Goal: Task Accomplishment & Management: Manage account settings

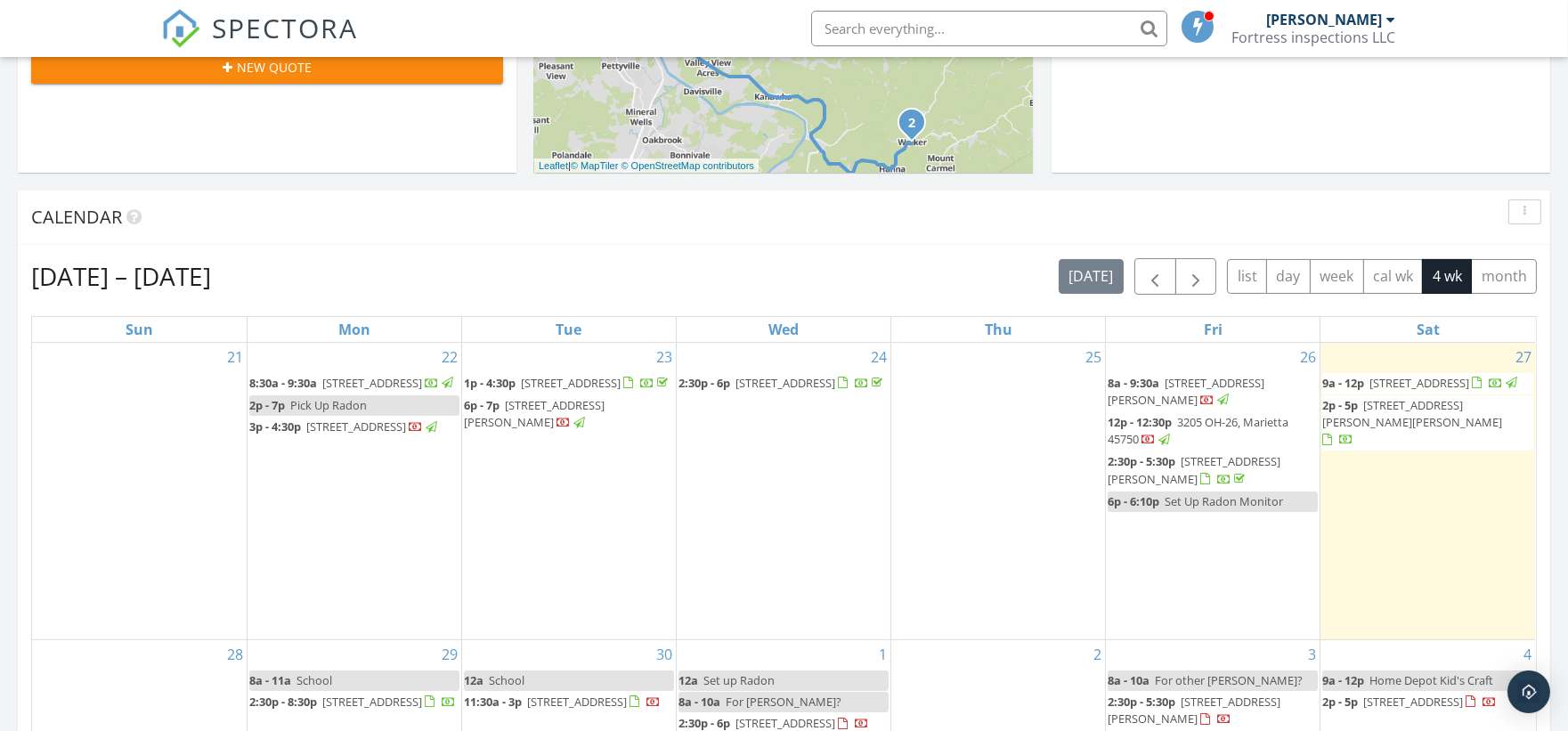
scroll to position [692, 0]
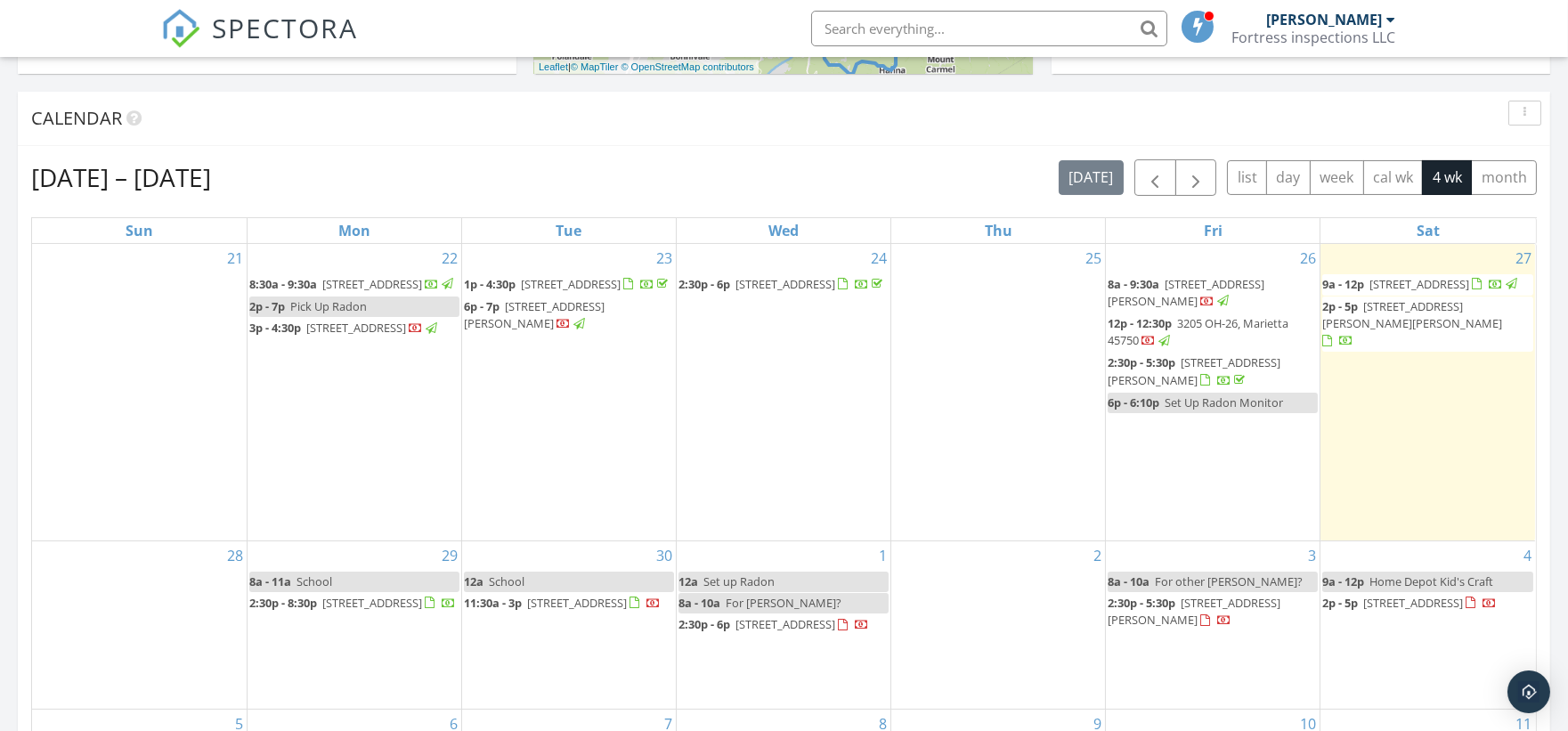
click at [1322, 32] on div "Fortress inspections LLC" at bounding box center [1314, 38] width 164 height 18
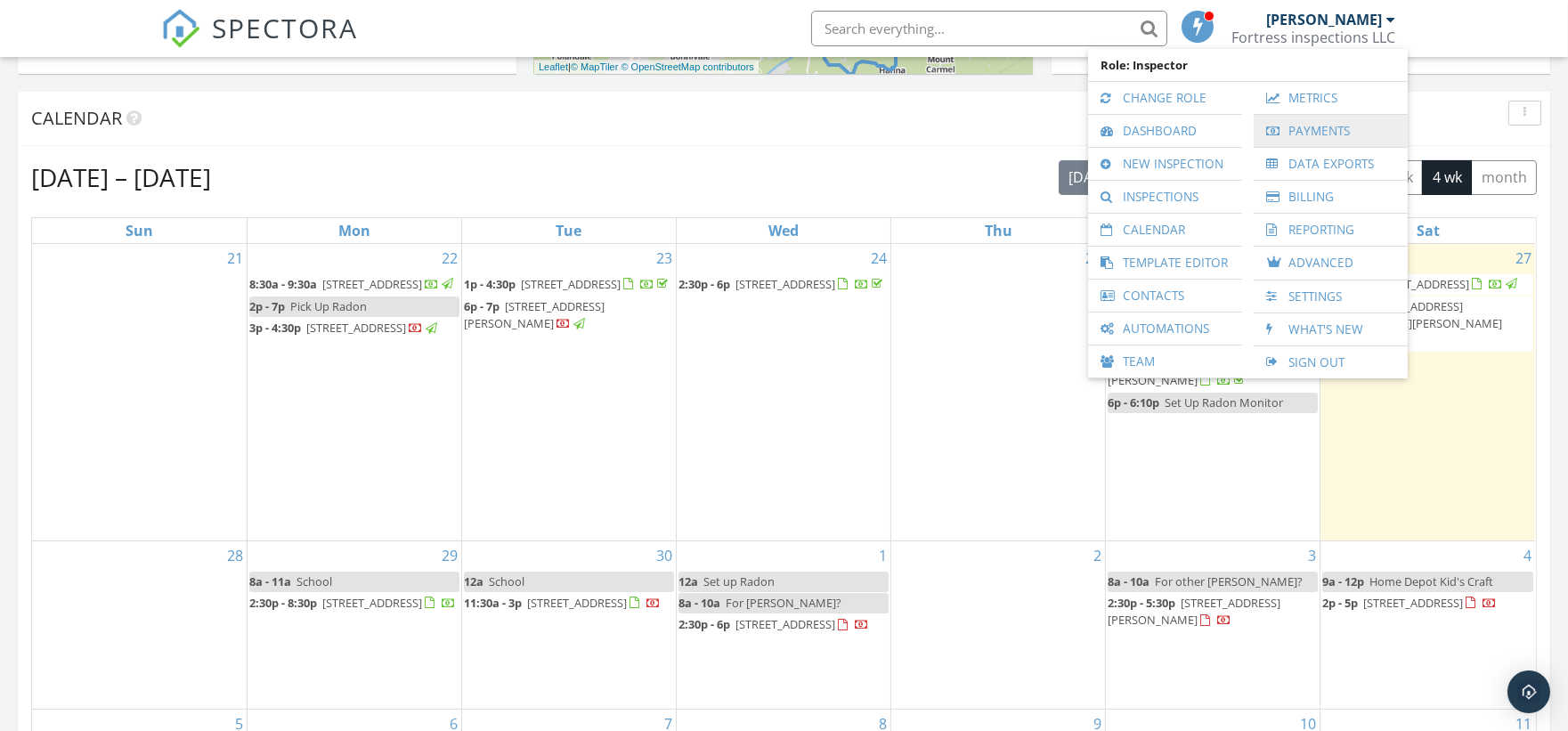
click at [1307, 125] on link "Payments" at bounding box center [1330, 131] width 136 height 32
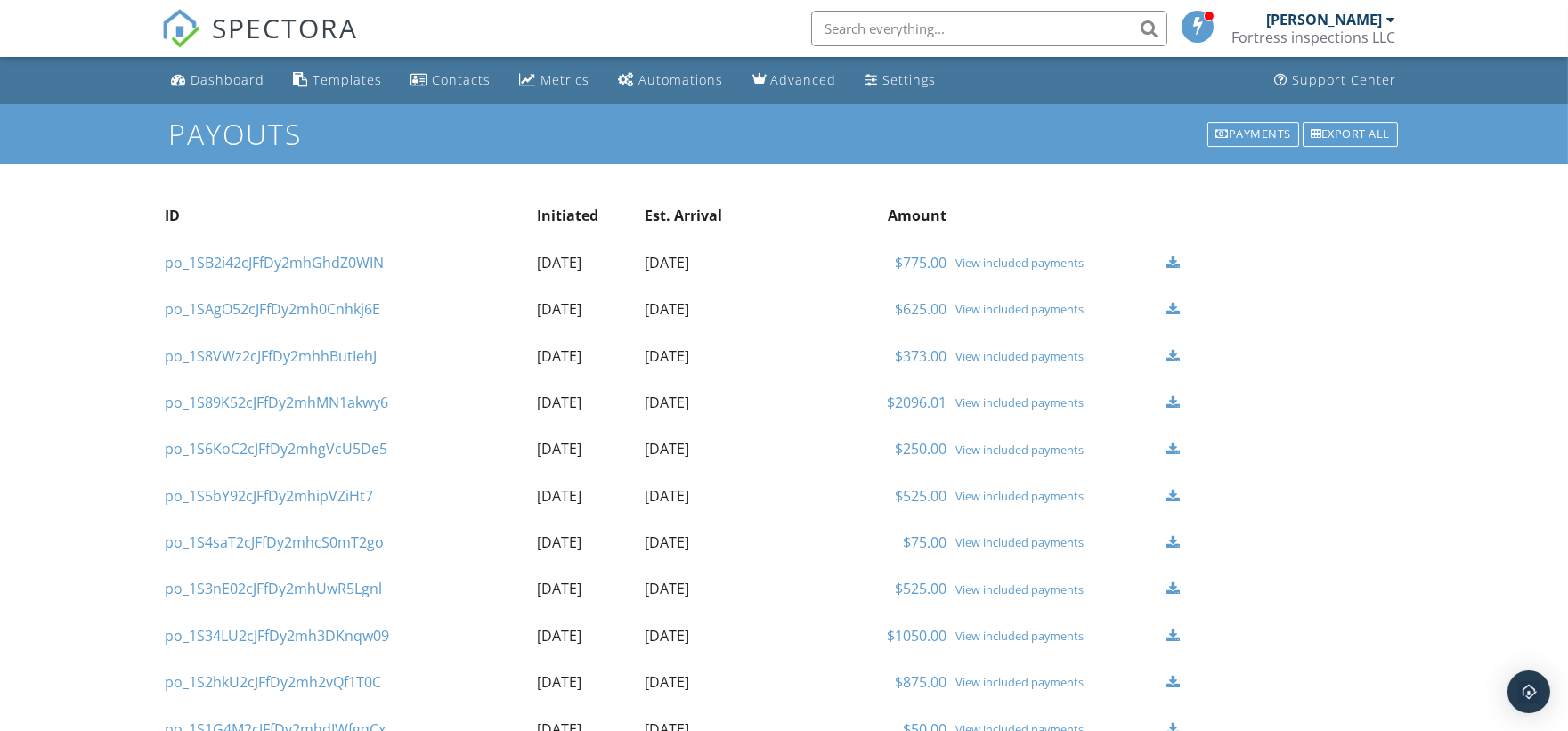
click at [1025, 264] on div "View included payments" at bounding box center [1056, 263] width 201 height 14
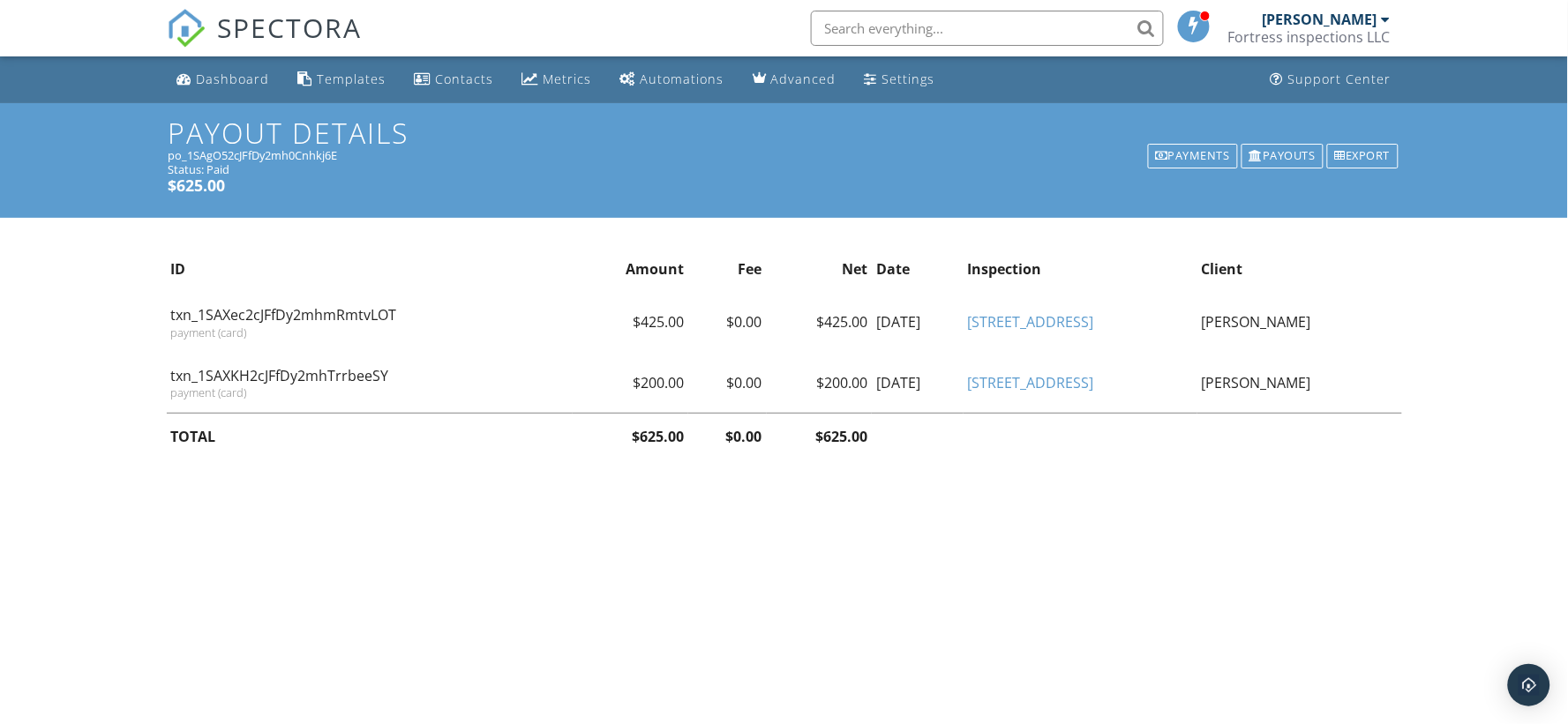
click at [1015, 384] on link "130 Whiteberry Hollow Rd" at bounding box center [1030, 383] width 126 height 20
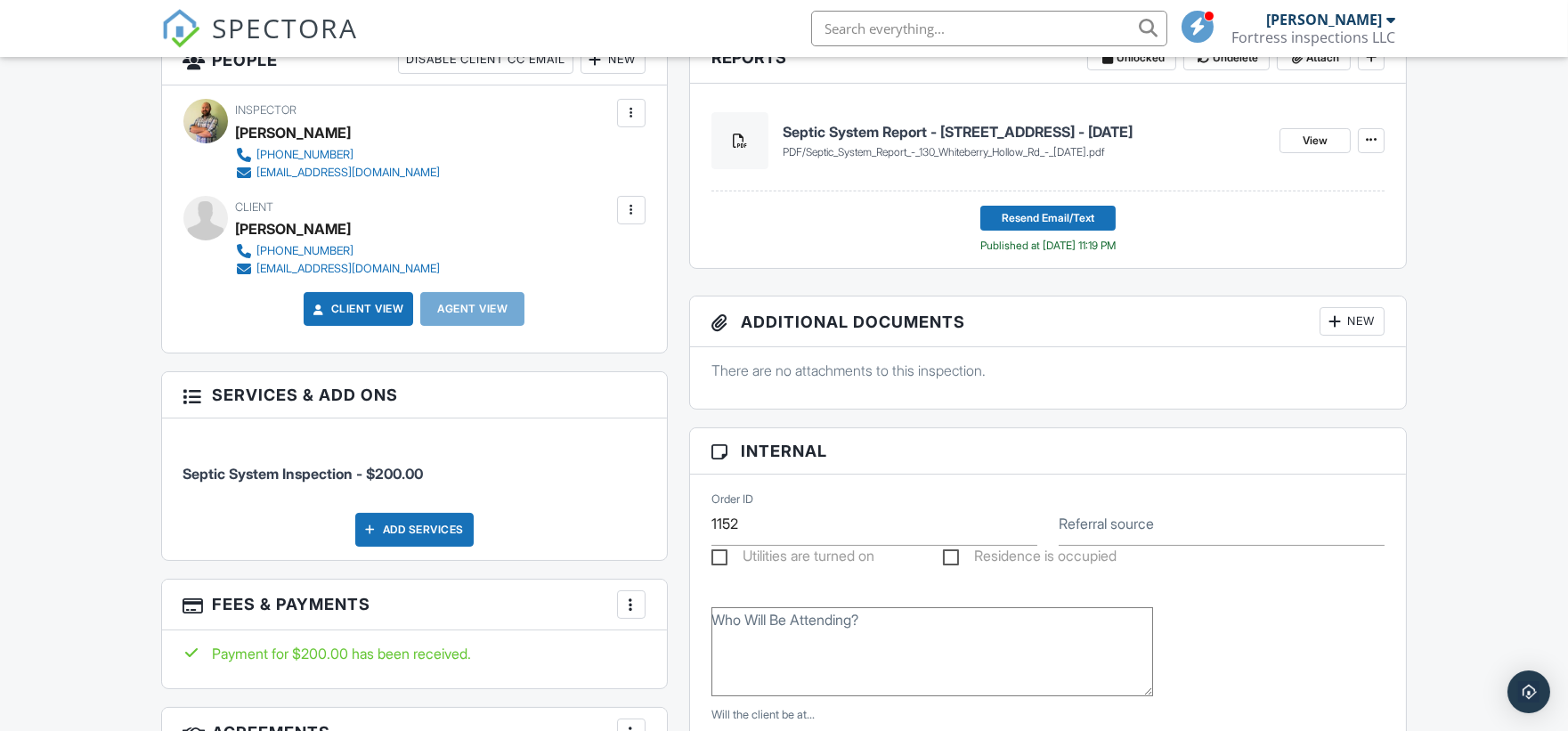
scroll to position [494, 0]
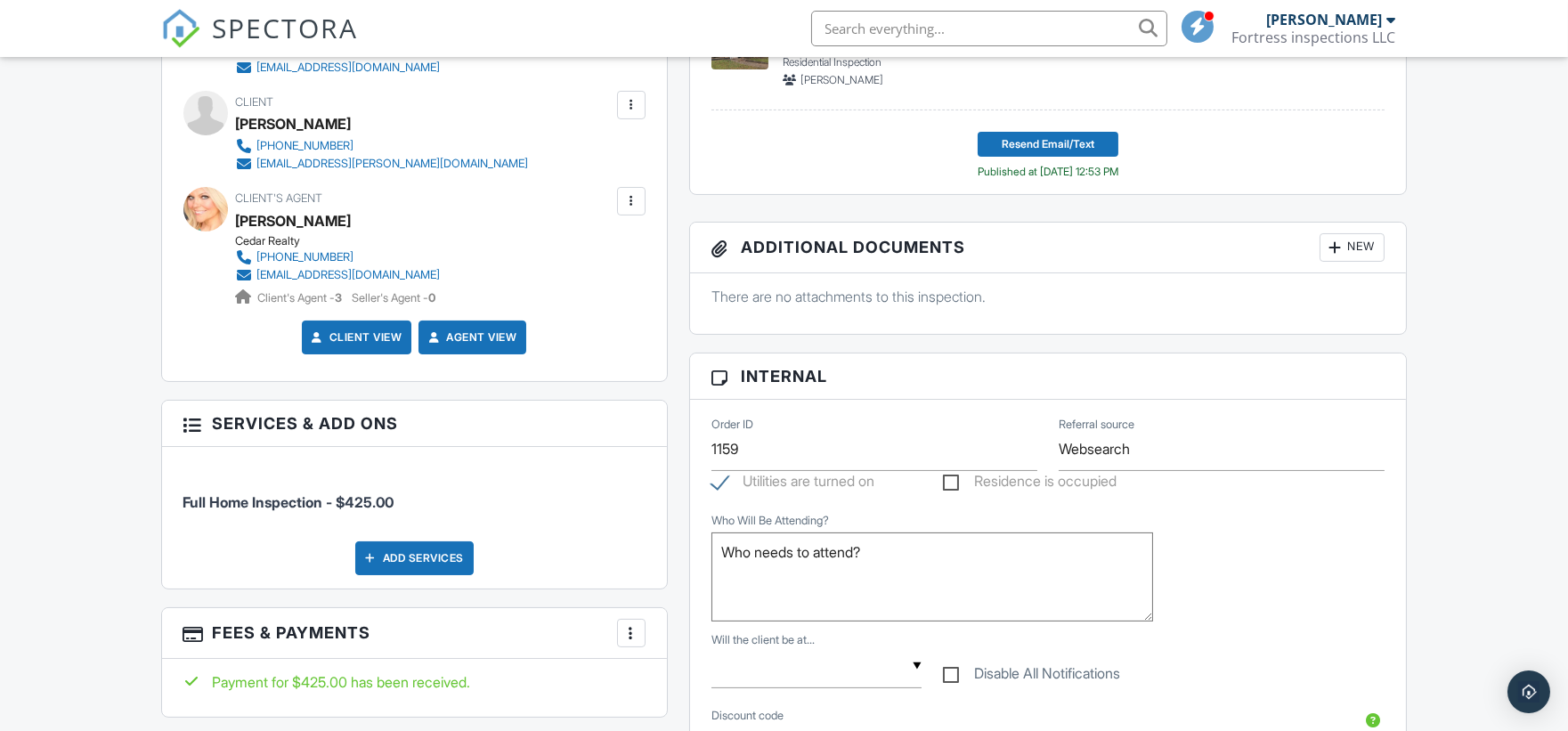
scroll to position [692, 0]
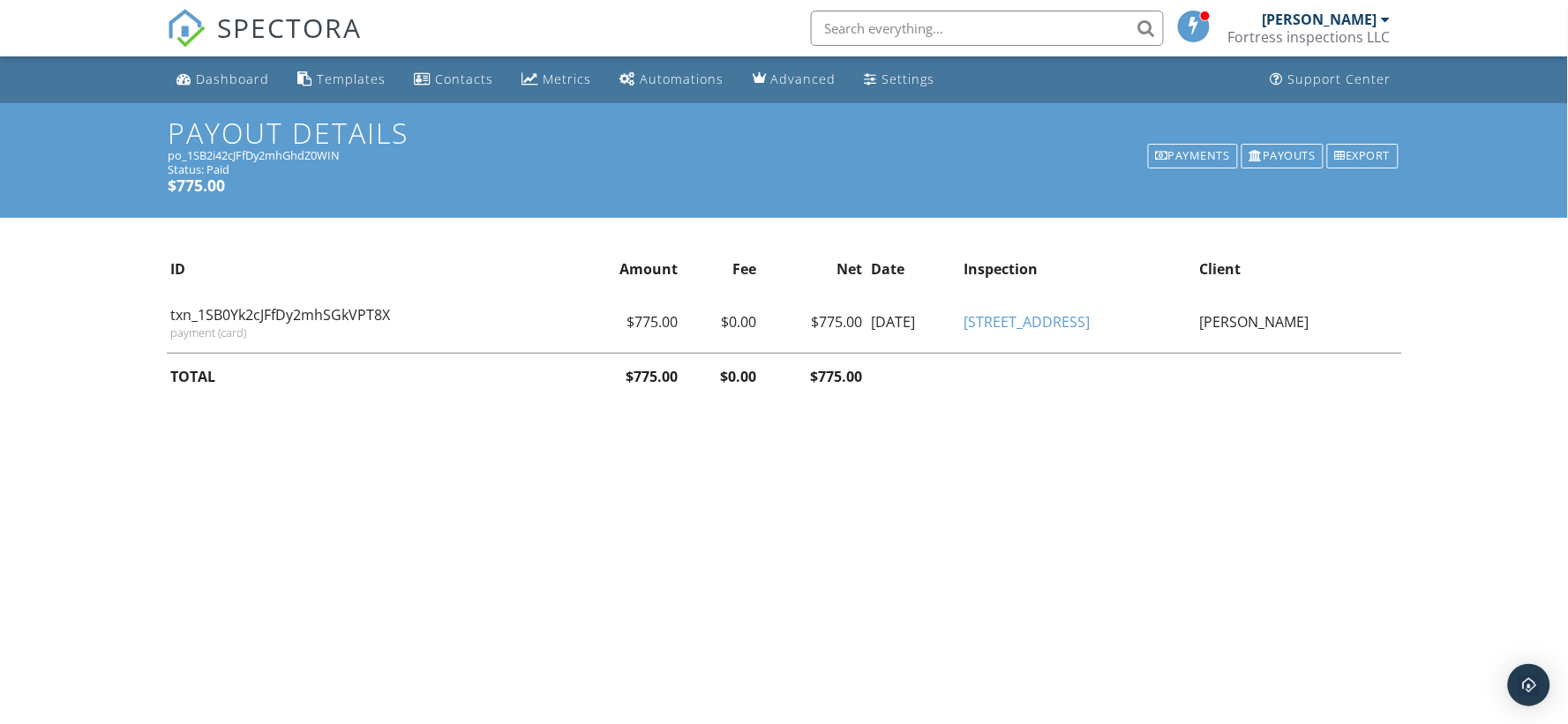
click at [1011, 326] on link "[STREET_ADDRESS]" at bounding box center [1026, 322] width 126 height 20
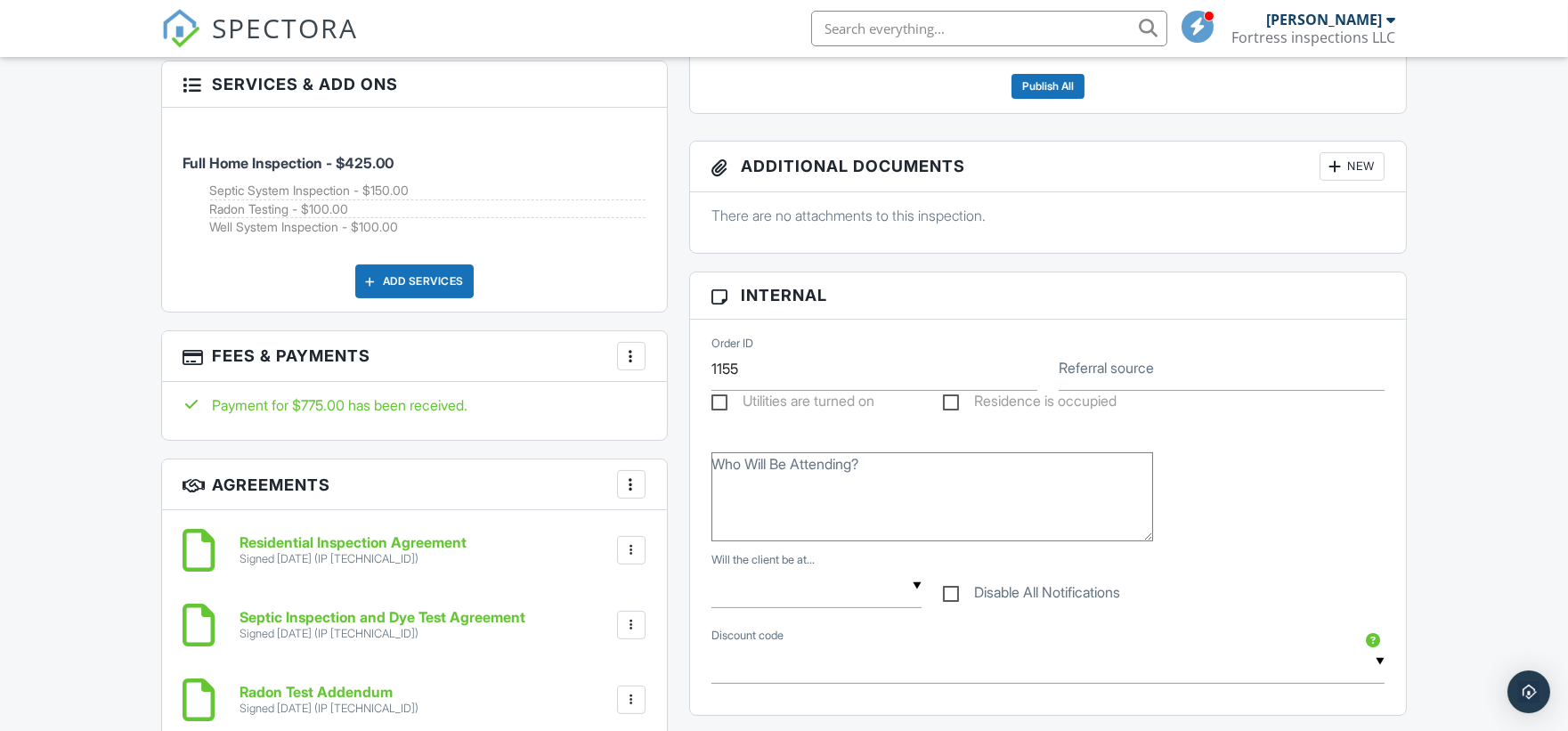
scroll to position [1088, 0]
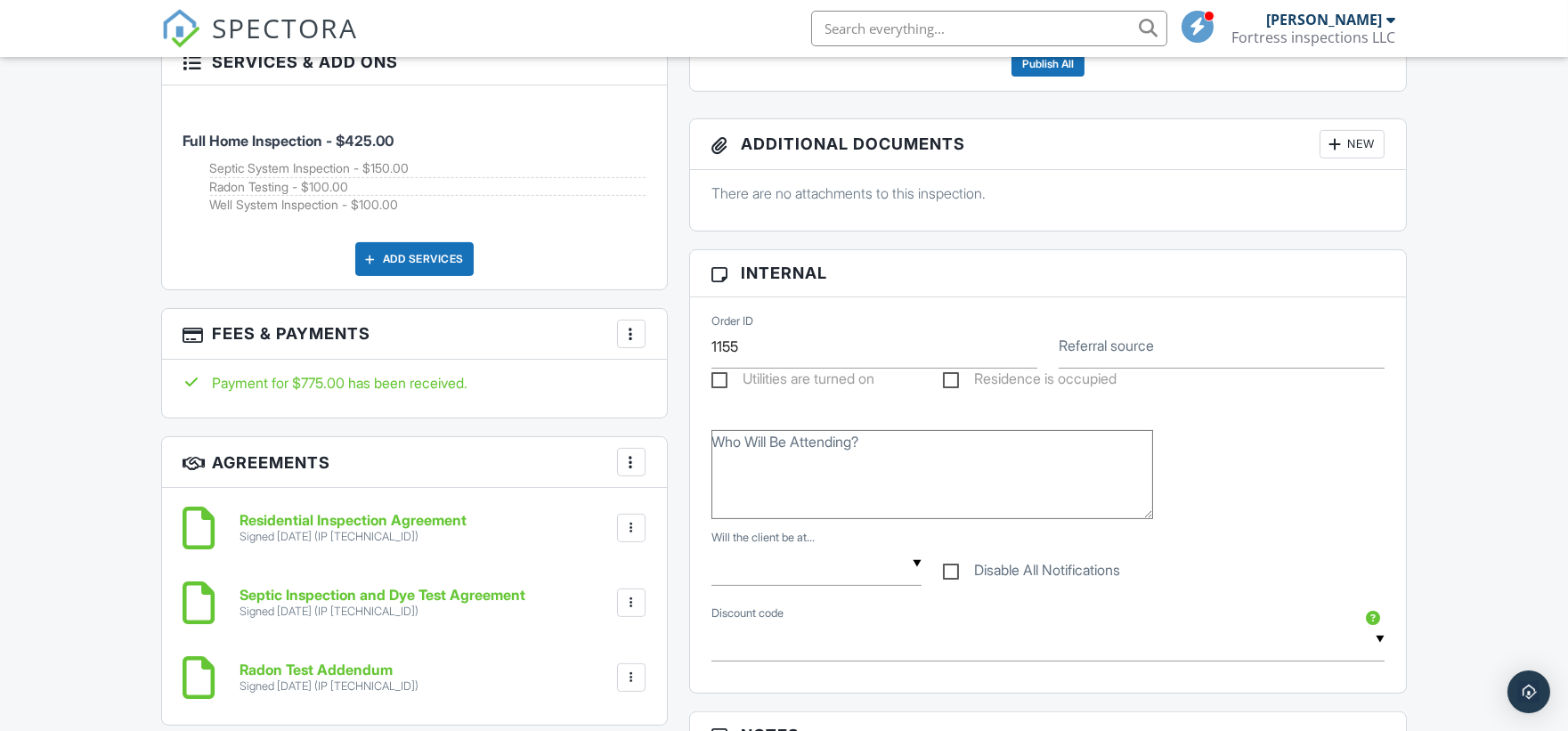
click at [260, 30] on span "SPECTORA" at bounding box center [285, 28] width 146 height 38
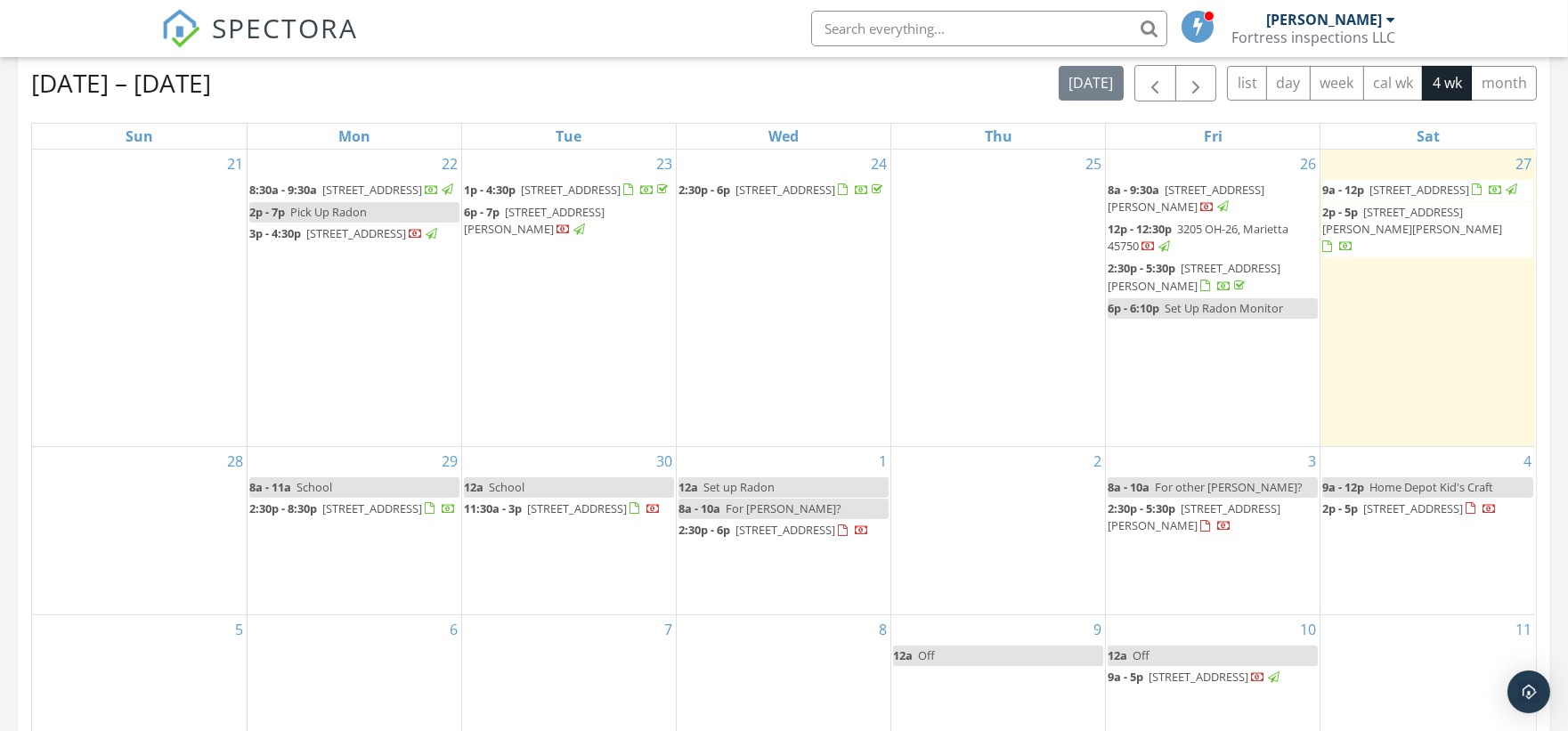
scroll to position [791, 0]
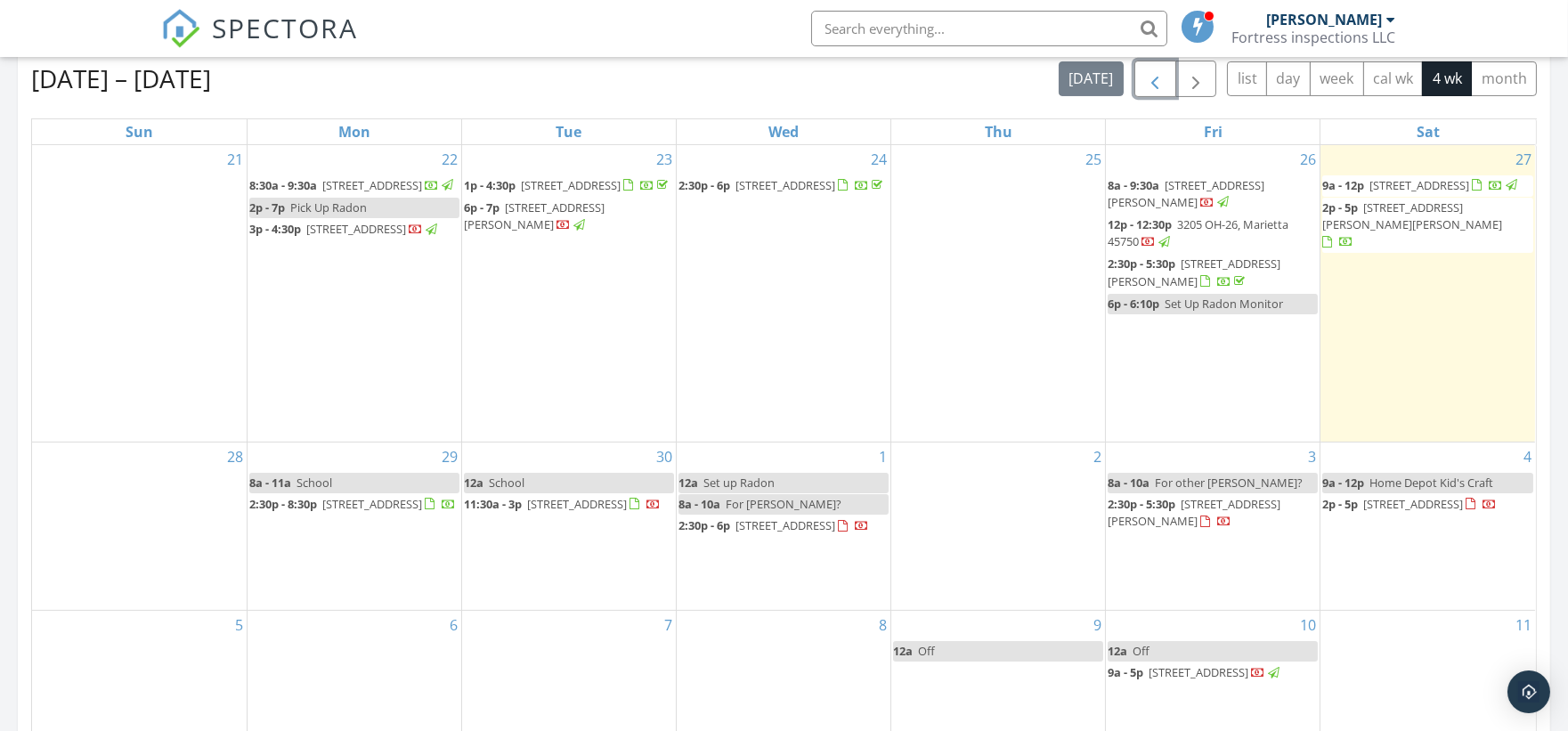
click at [1162, 82] on span "button" at bounding box center [1154, 79] width 21 height 21
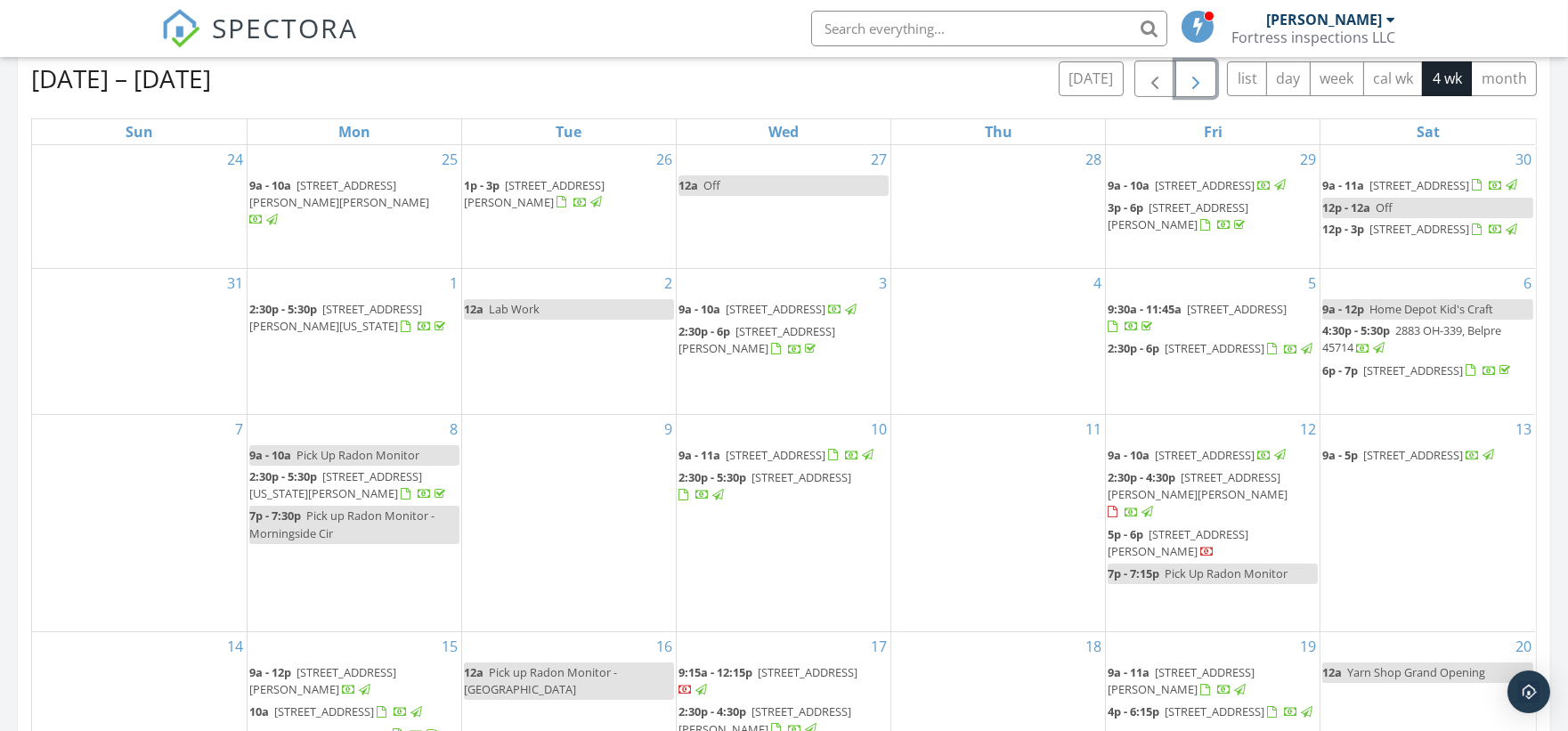
click at [1190, 74] on span "button" at bounding box center [1195, 79] width 21 height 21
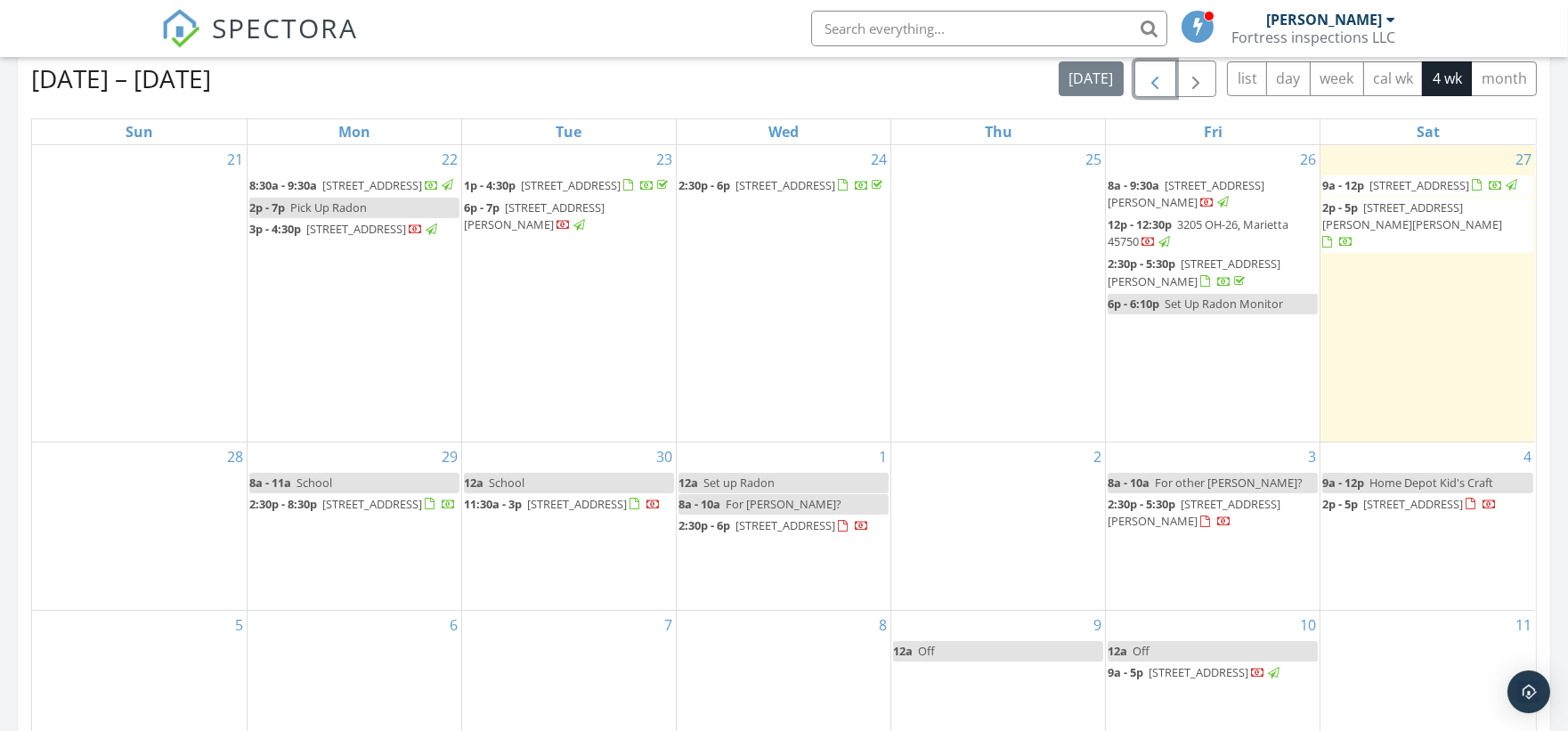
click at [1144, 83] on span "button" at bounding box center [1154, 79] width 21 height 21
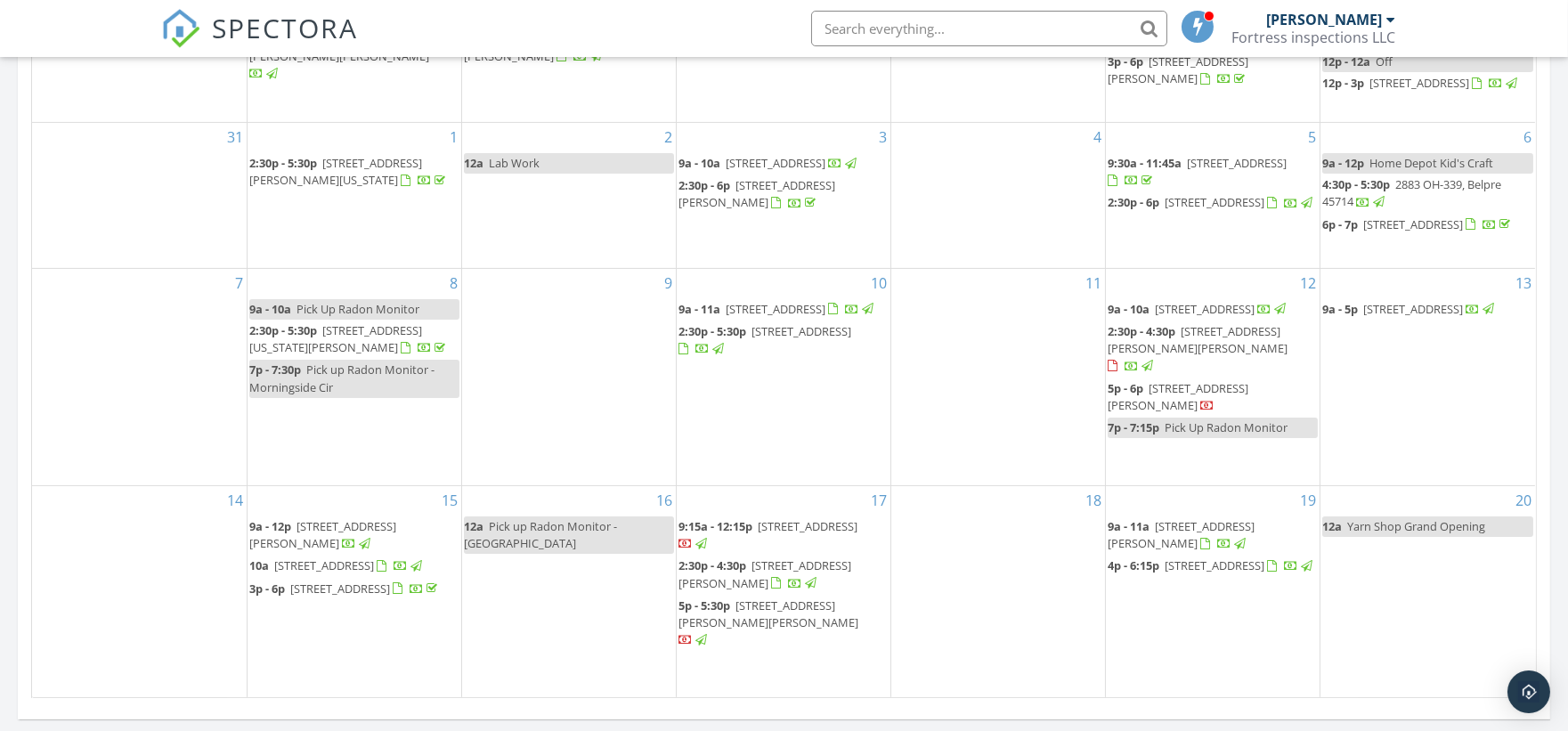
scroll to position [990, 0]
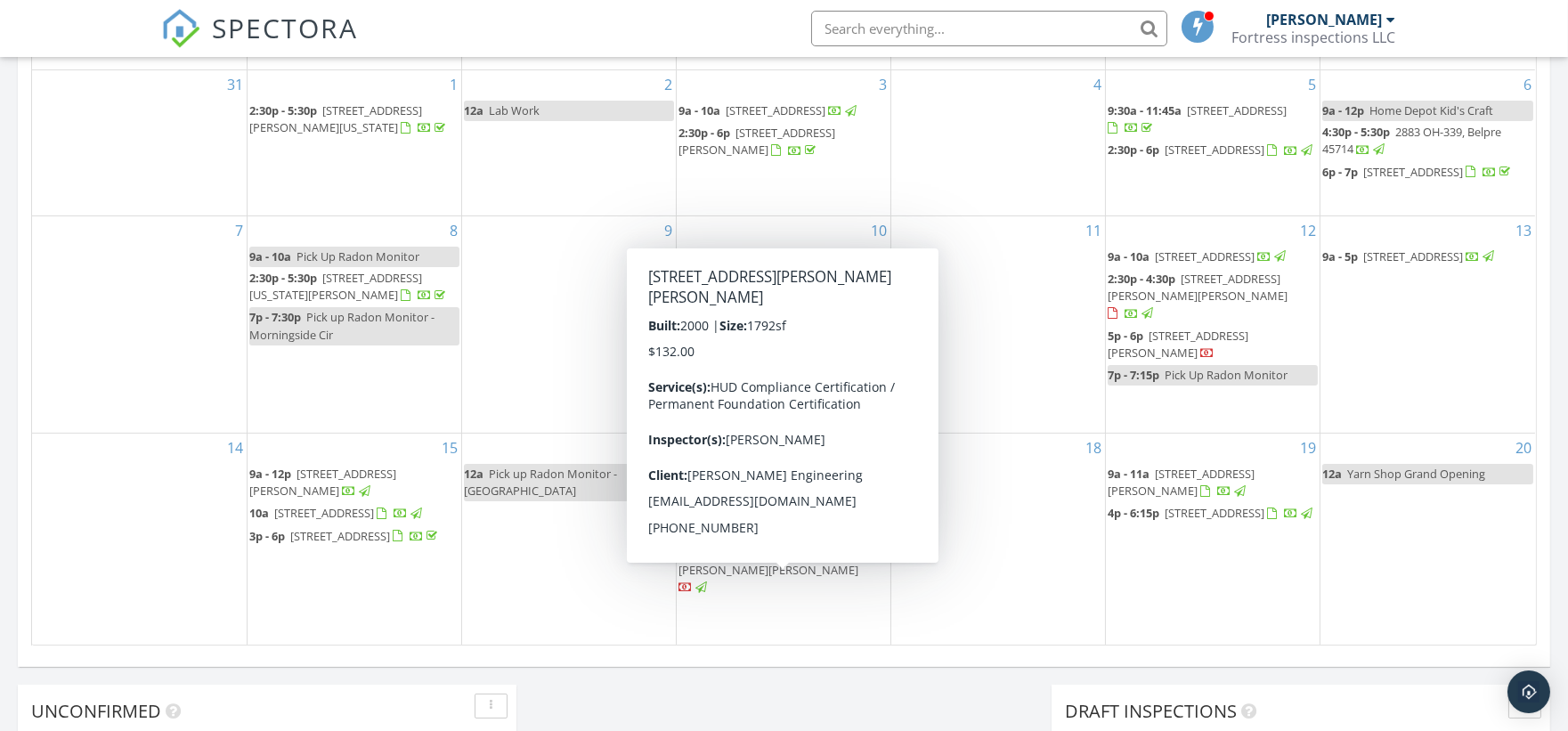
click at [789, 589] on span "5p - 5:30p 51 Brandi Dr, Mineral Wells 26150" at bounding box center [783, 571] width 210 height 53
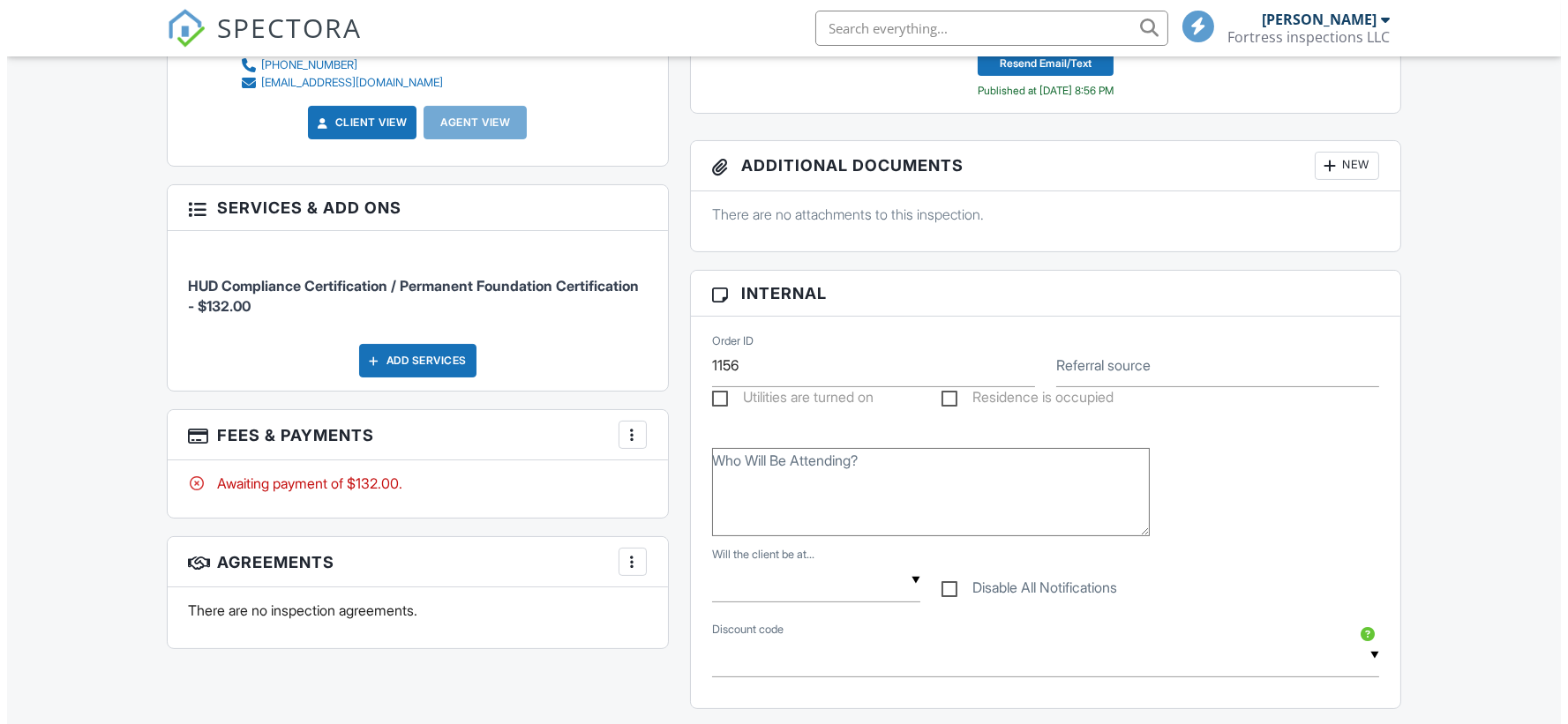
scroll to position [654, 0]
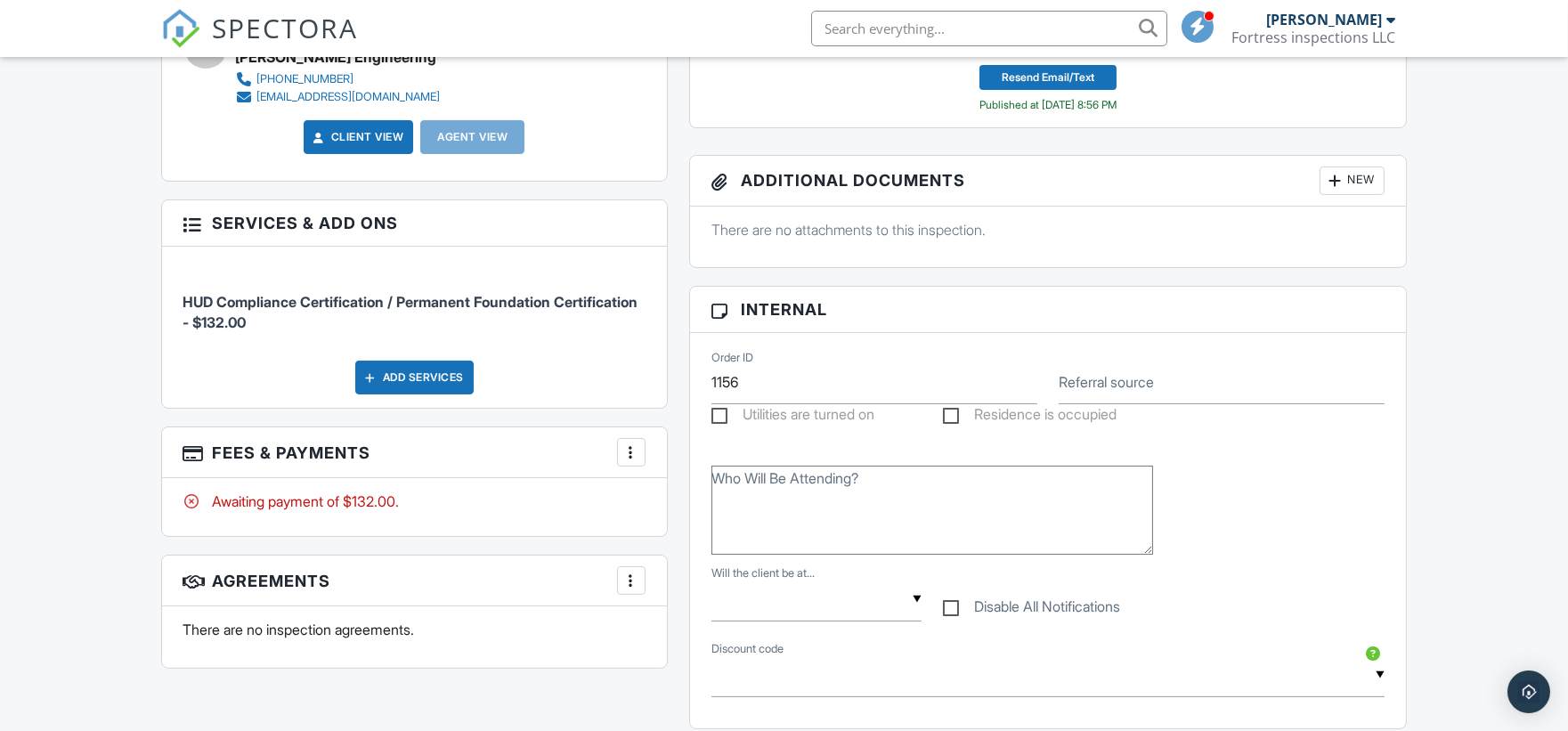
click at [630, 448] on div at bounding box center [631, 453] width 18 height 18
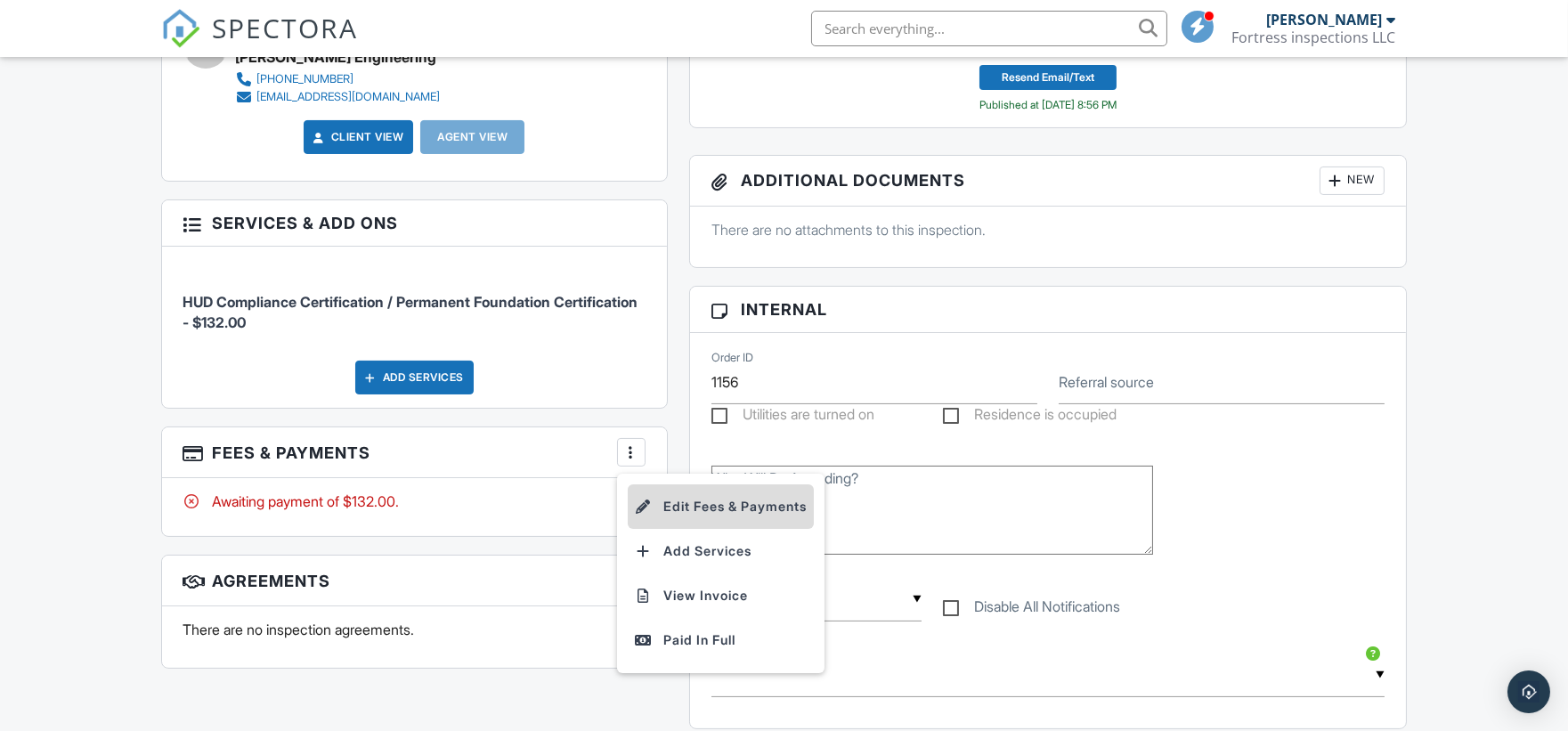
click at [687, 503] on li "Edit Fees & Payments" at bounding box center [720, 506] width 186 height 45
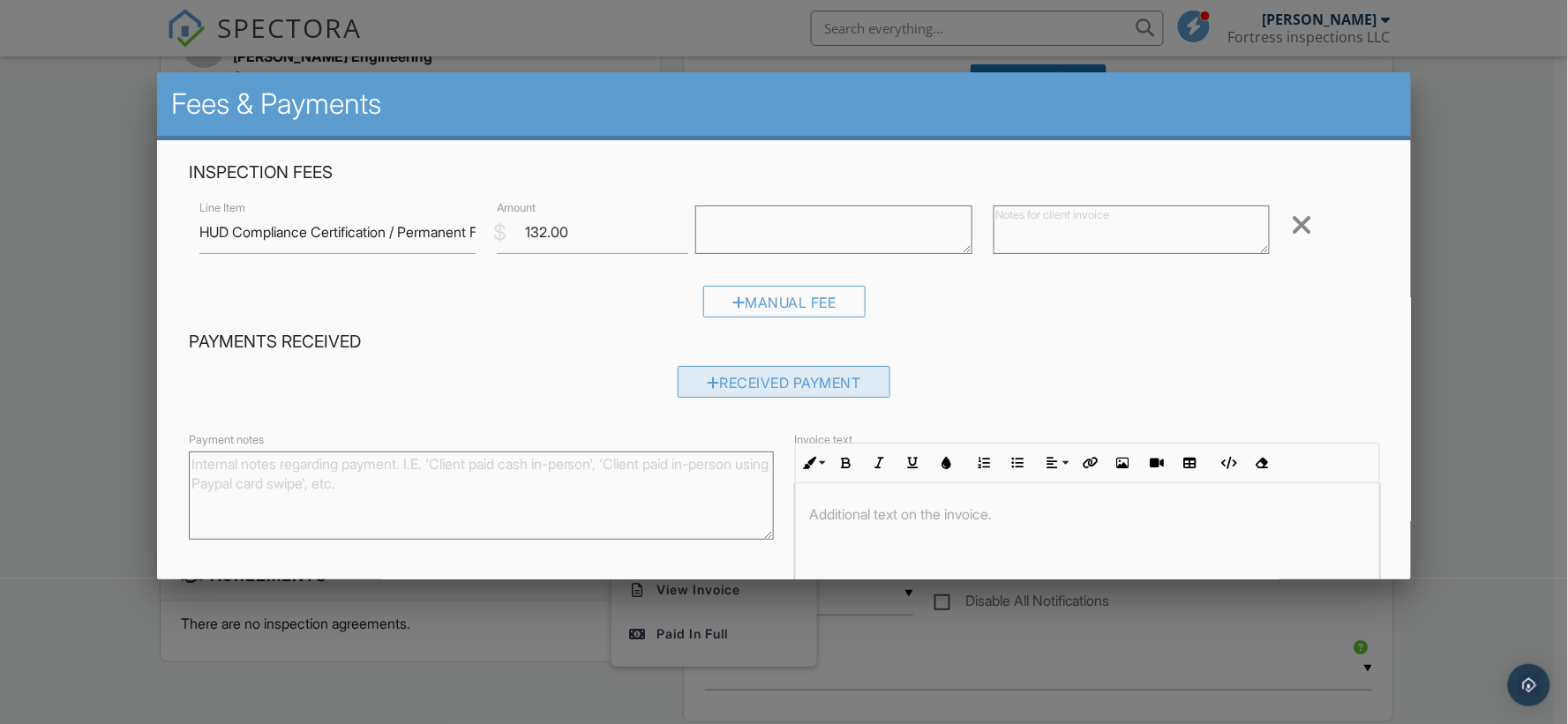
click at [760, 376] on div "Received Payment" at bounding box center [784, 382] width 213 height 32
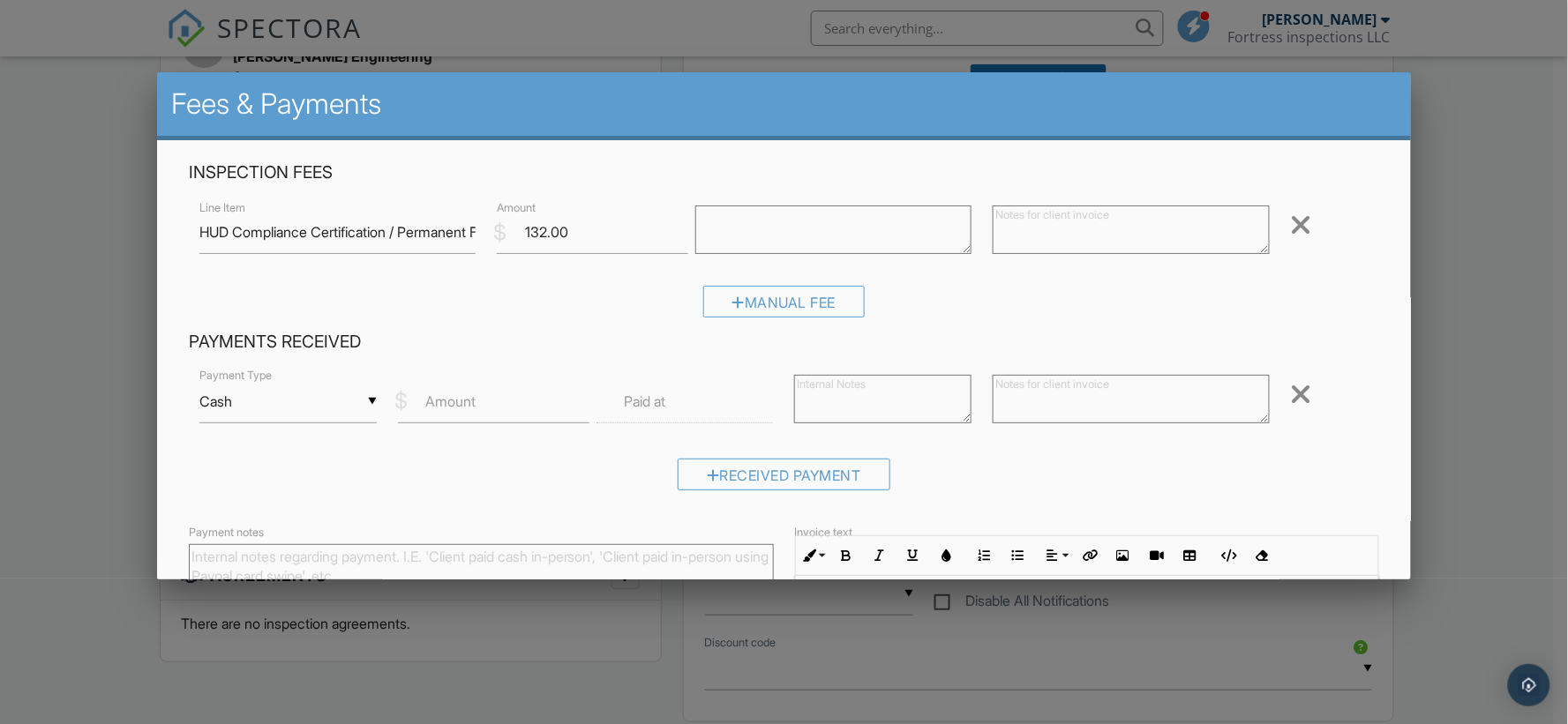
click at [338, 404] on div "▼ Cash Cash Check On-Site Card Other Cash Check On-Site Card Other" at bounding box center [288, 402] width 177 height 43
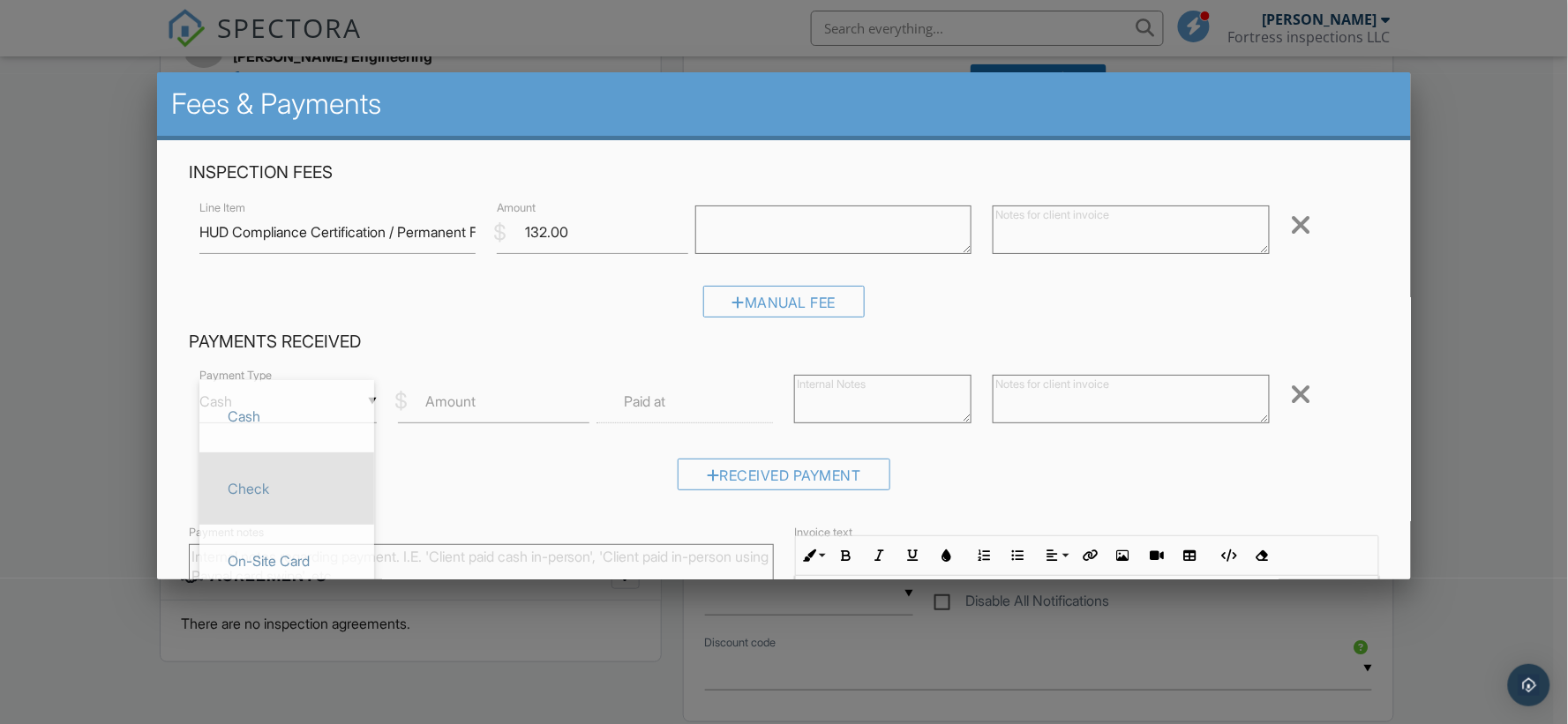
click at [305, 494] on span "Check" at bounding box center [287, 489] width 147 height 44
type input "Check"
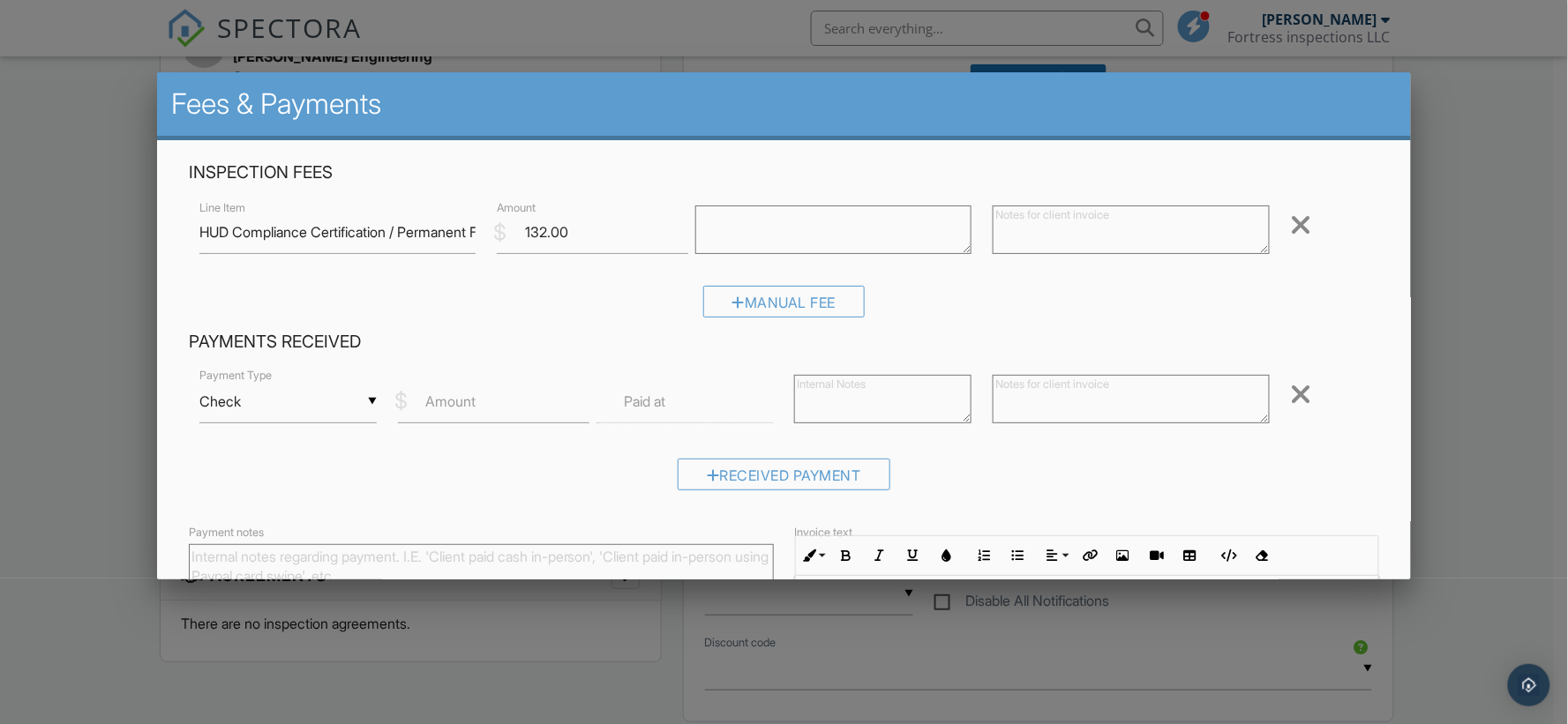
click at [451, 410] on label "Amount" at bounding box center [451, 402] width 50 height 20
click at [451, 410] on input "Amount" at bounding box center [493, 402] width 191 height 43
type input "132"
click at [668, 393] on input "text" at bounding box center [685, 402] width 177 height 43
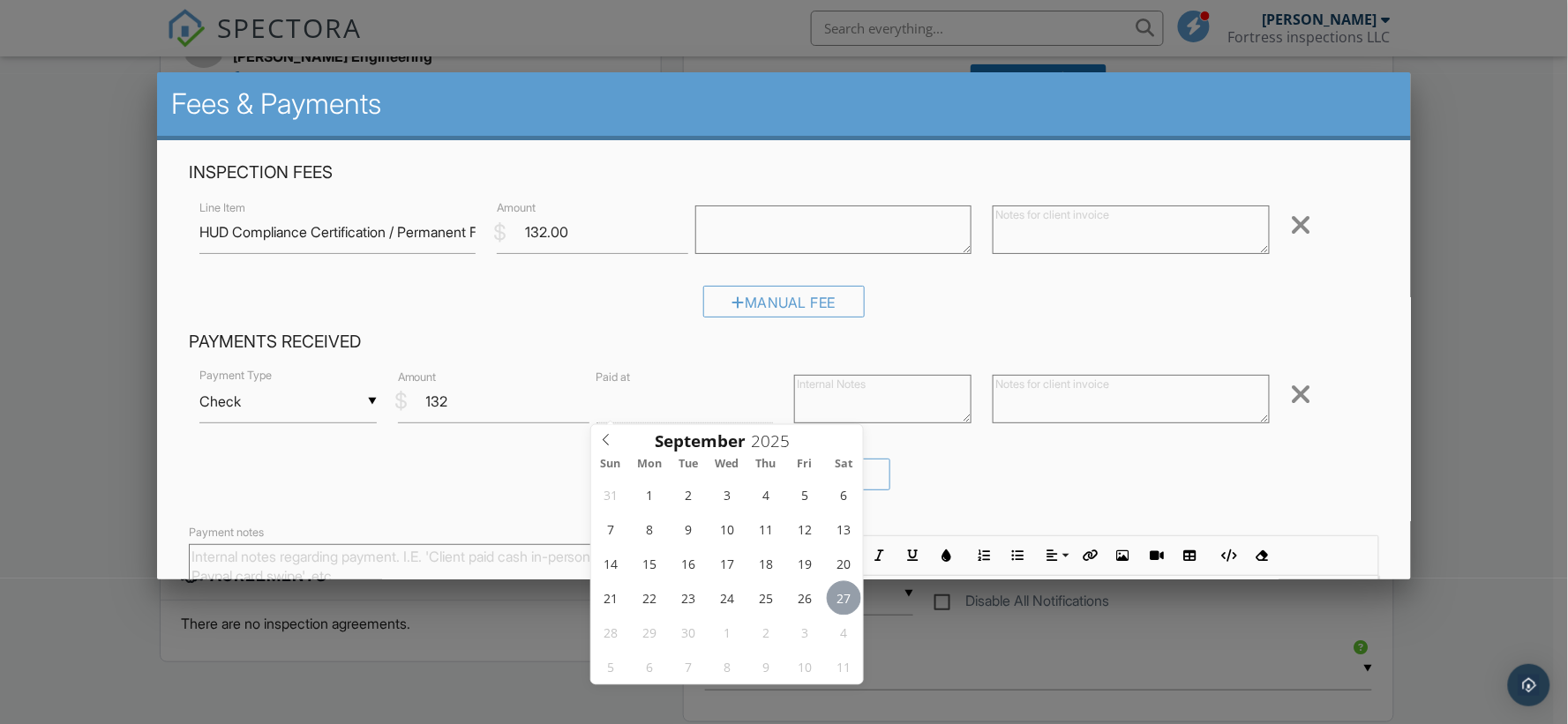
type input "09/27/2025 12:00 PM"
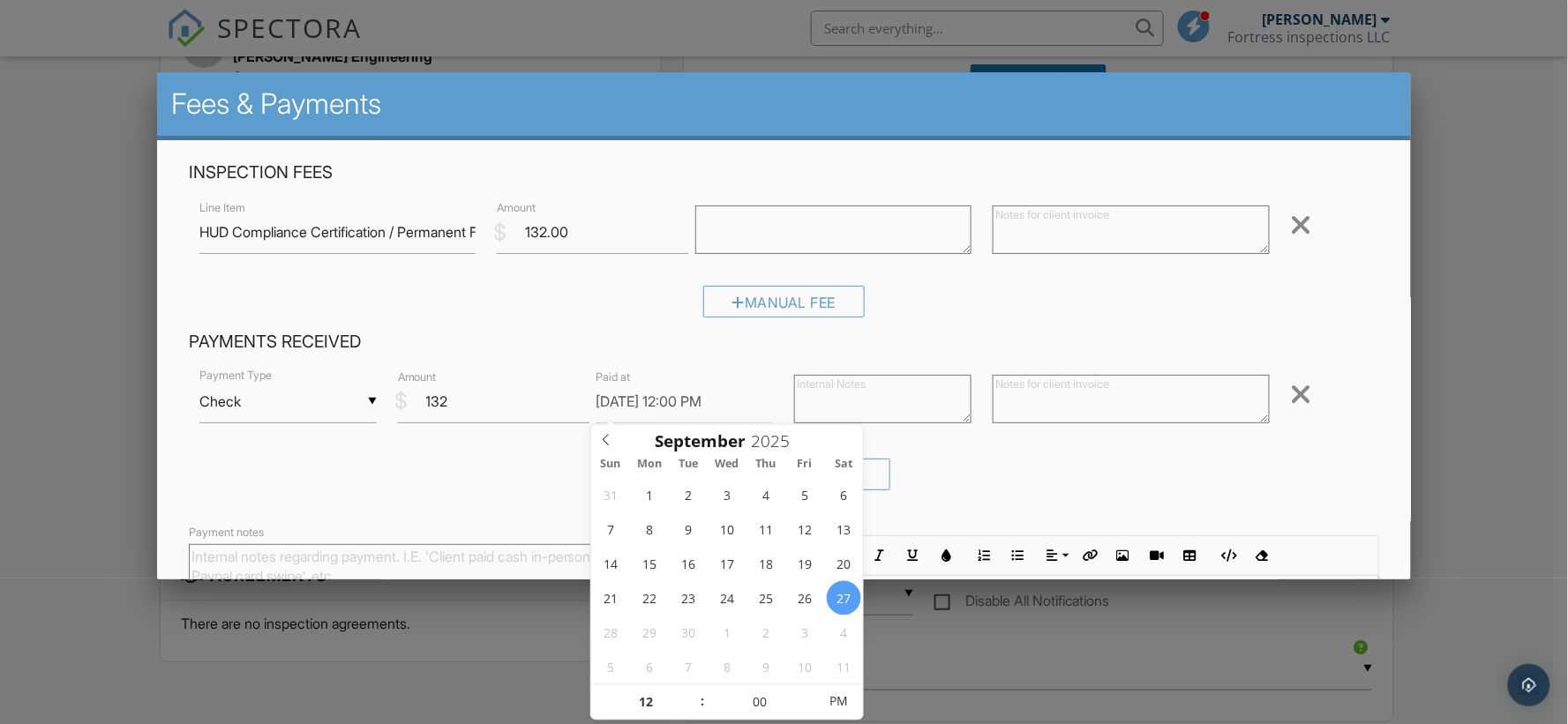
click at [965, 500] on div "Received Payment" at bounding box center [784, 482] width 1191 height 45
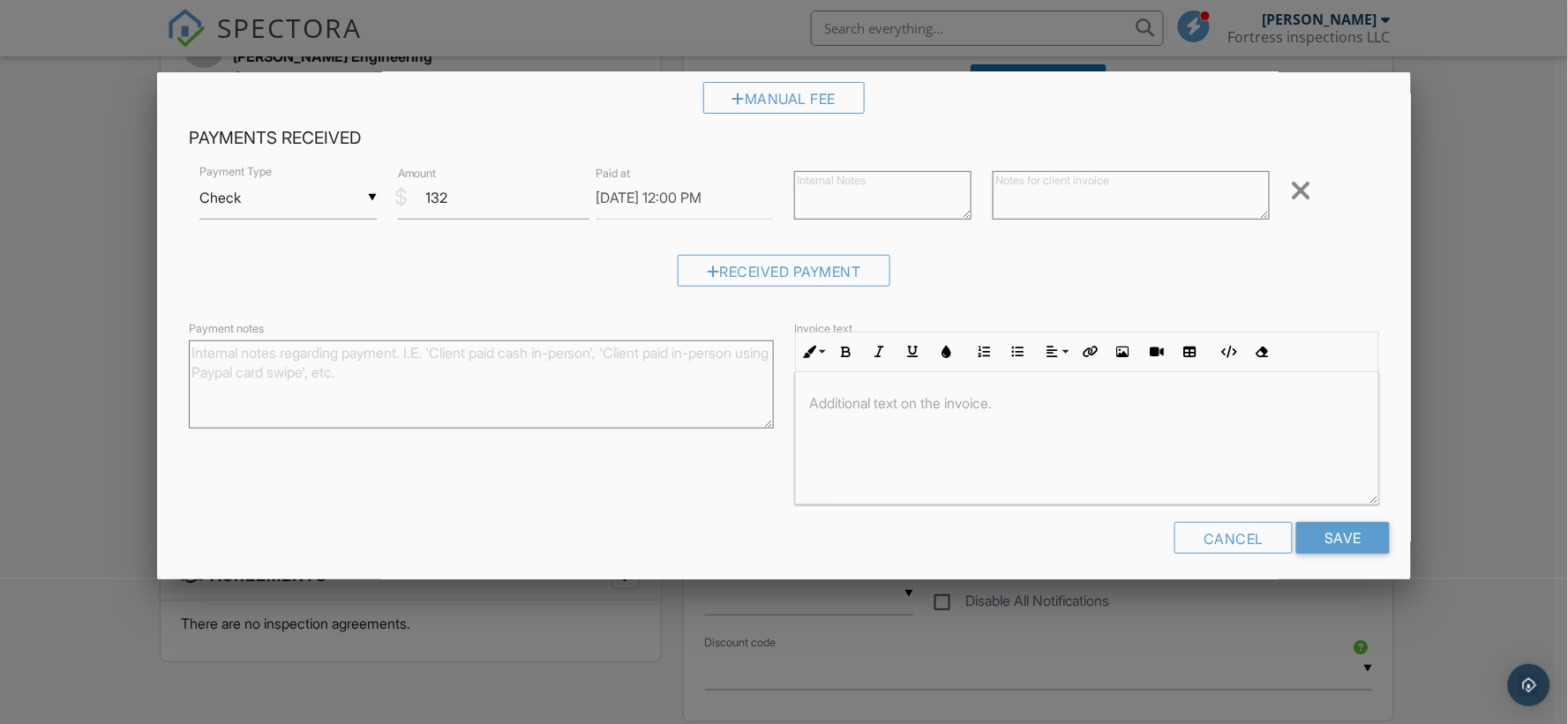
scroll to position [213, 0]
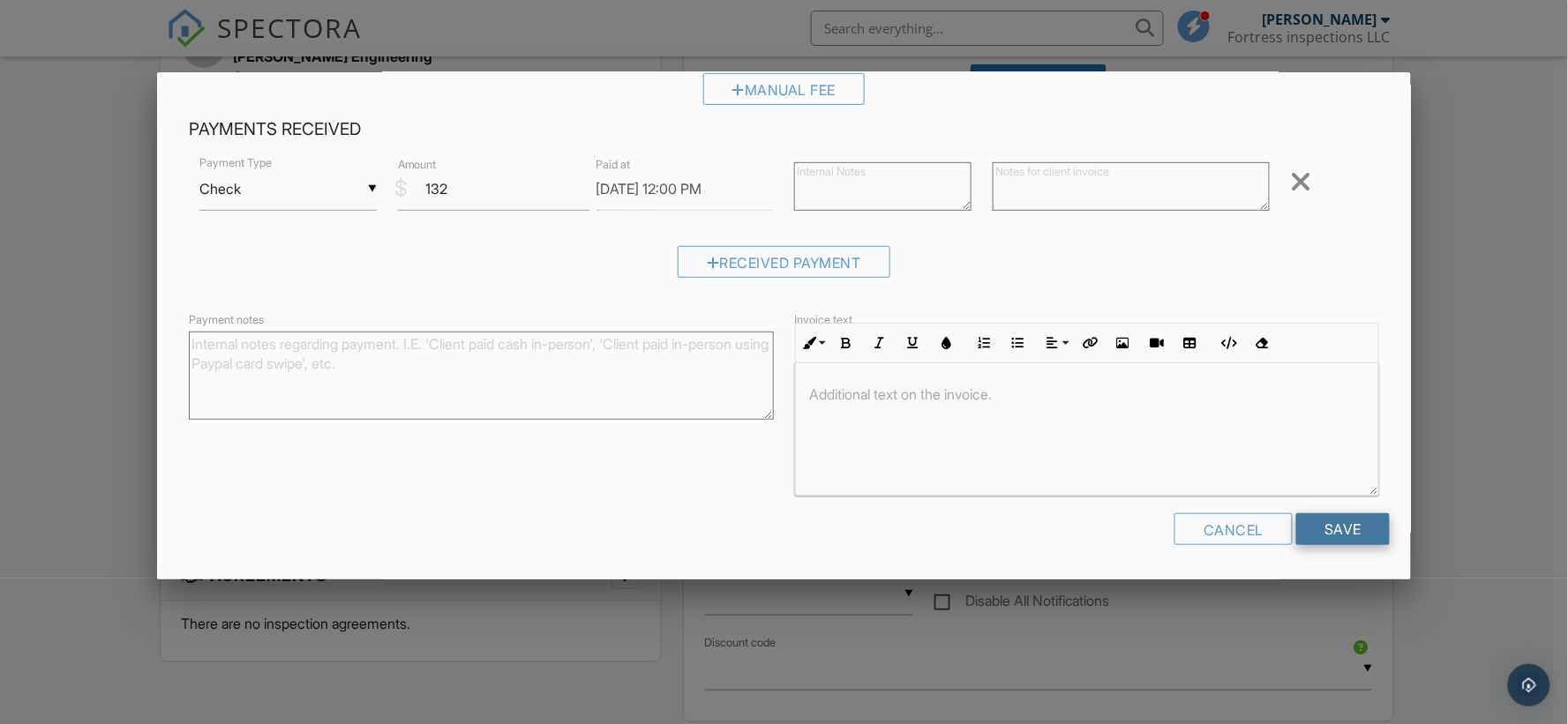
click at [1319, 525] on input "Save" at bounding box center [1342, 529] width 94 height 32
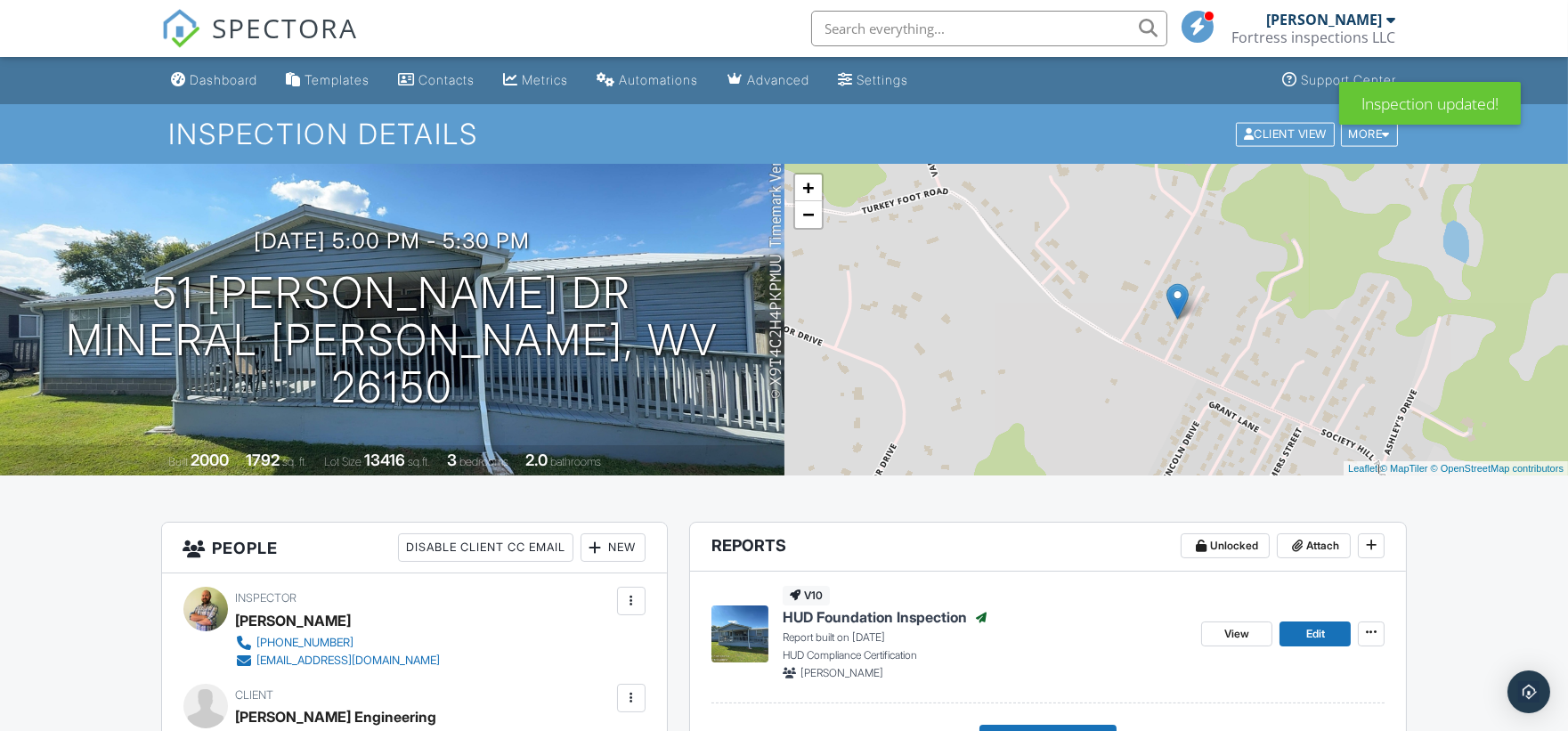
click at [285, 30] on span "SPECTORA" at bounding box center [285, 28] width 146 height 38
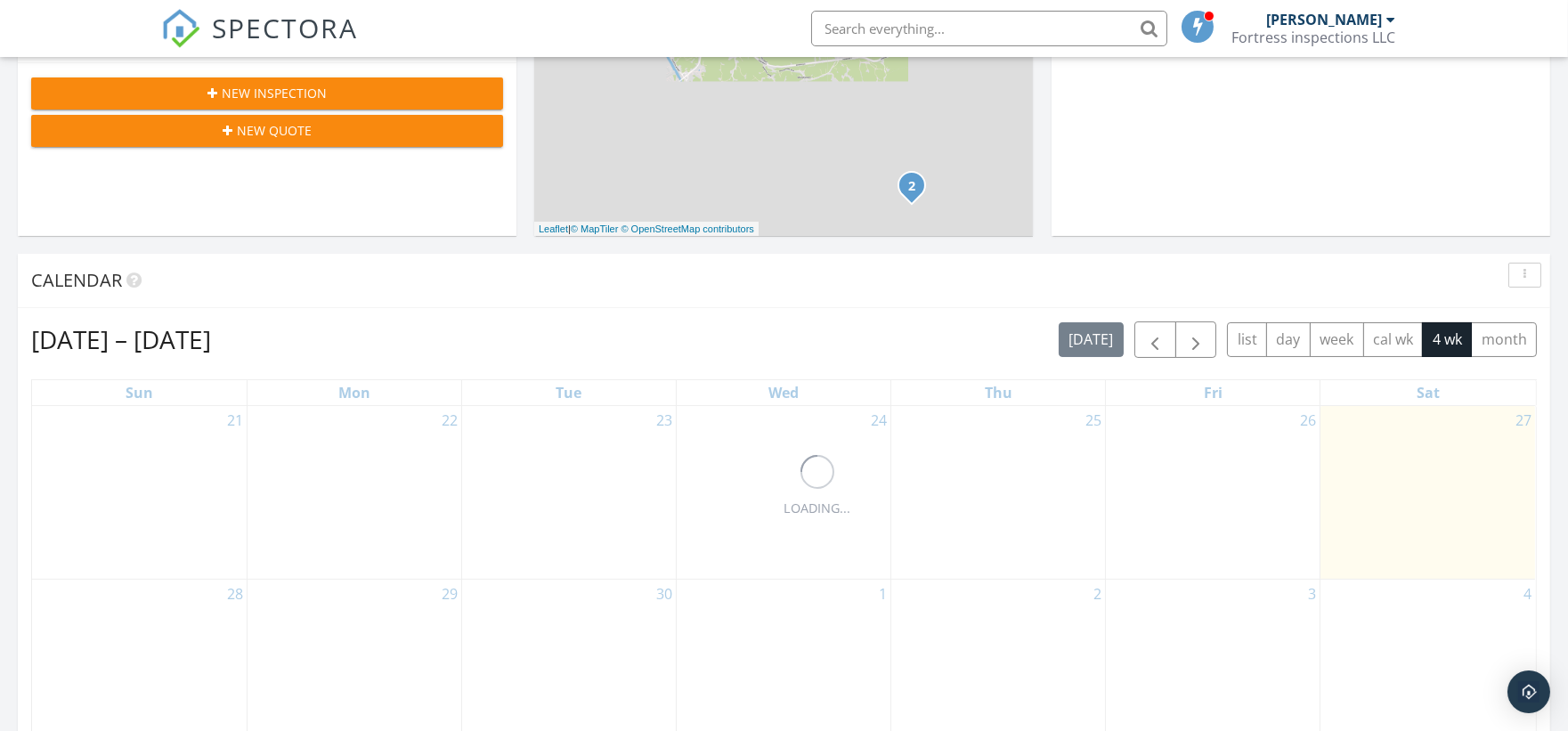
scroll to position [593, 0]
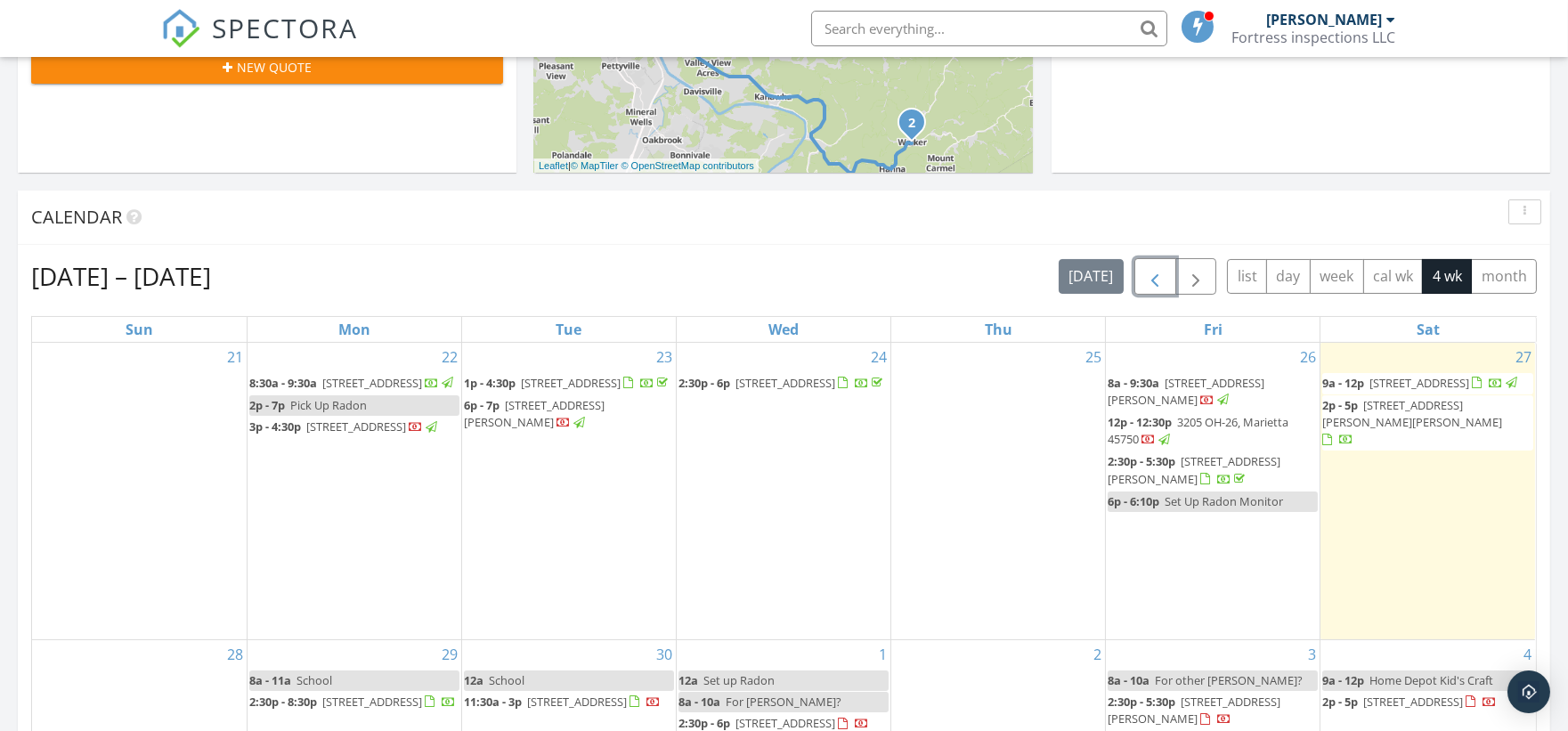
click at [1162, 277] on span "button" at bounding box center [1154, 276] width 21 height 21
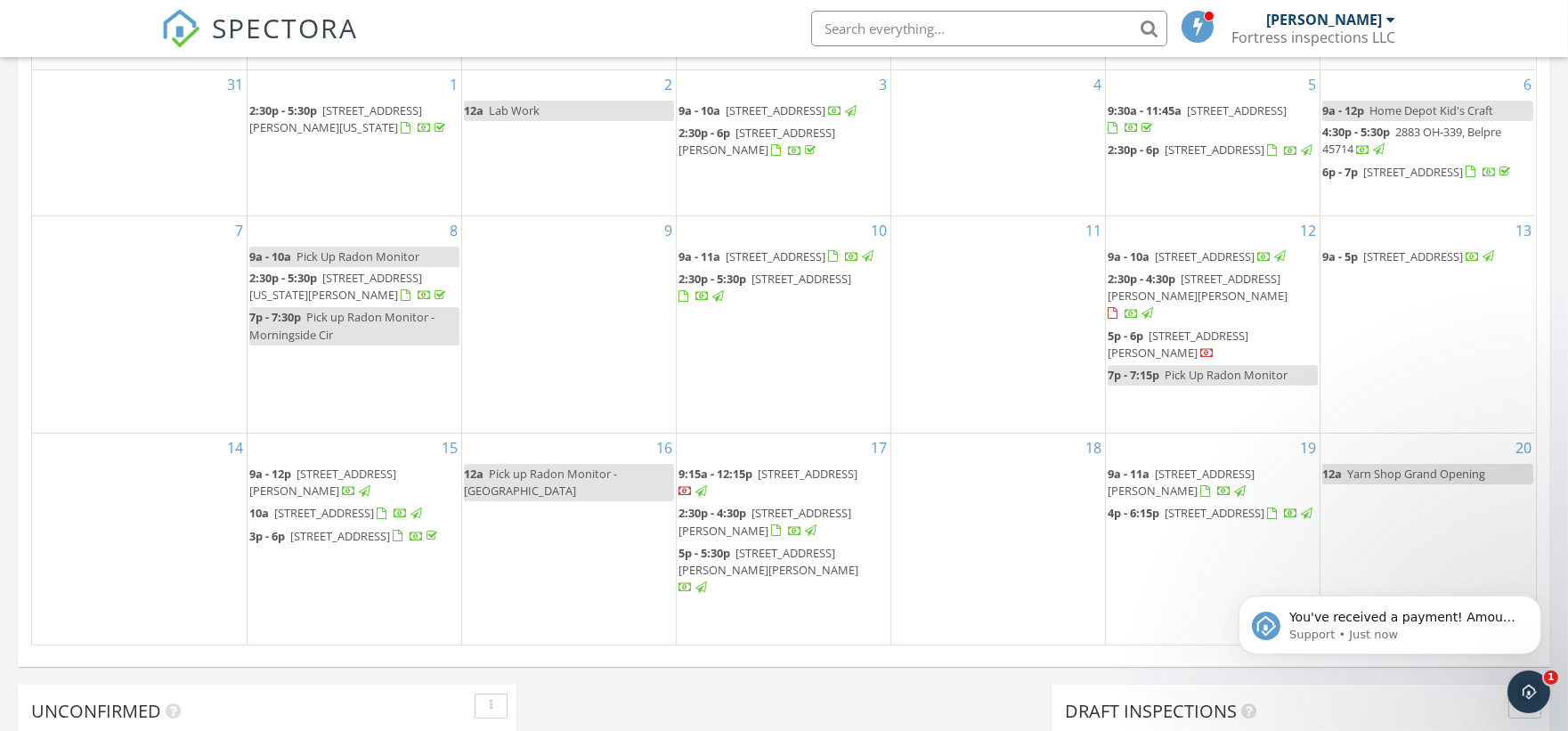
scroll to position [0, 0]
click at [1409, 619] on span "You've received a payment! Amount $132.00 Fee $0.00 Net $132.00 Transaction # I…" at bounding box center [1402, 652] width 227 height 86
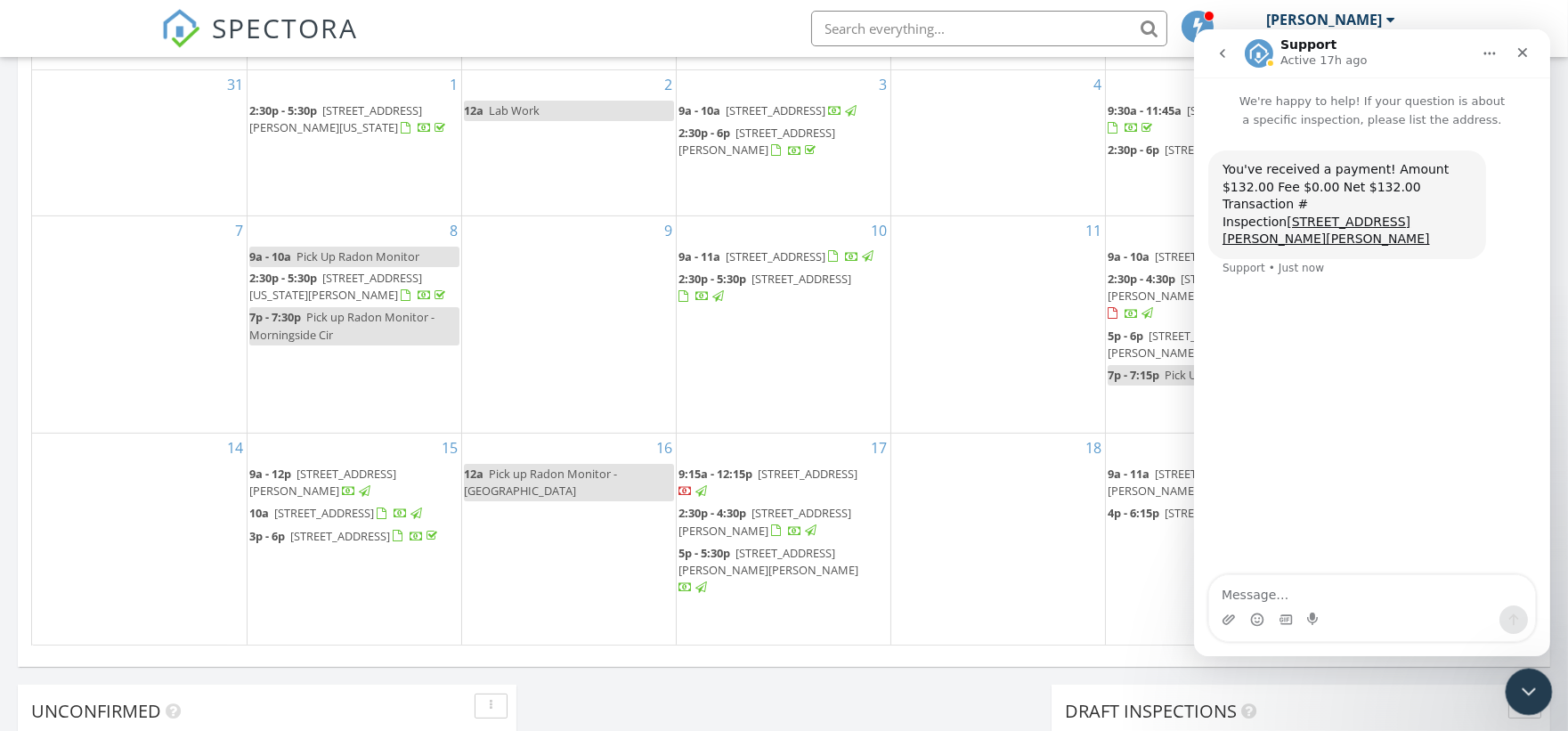
click at [1524, 684] on icon "Close Intercom Messenger" at bounding box center [1525, 688] width 21 height 21
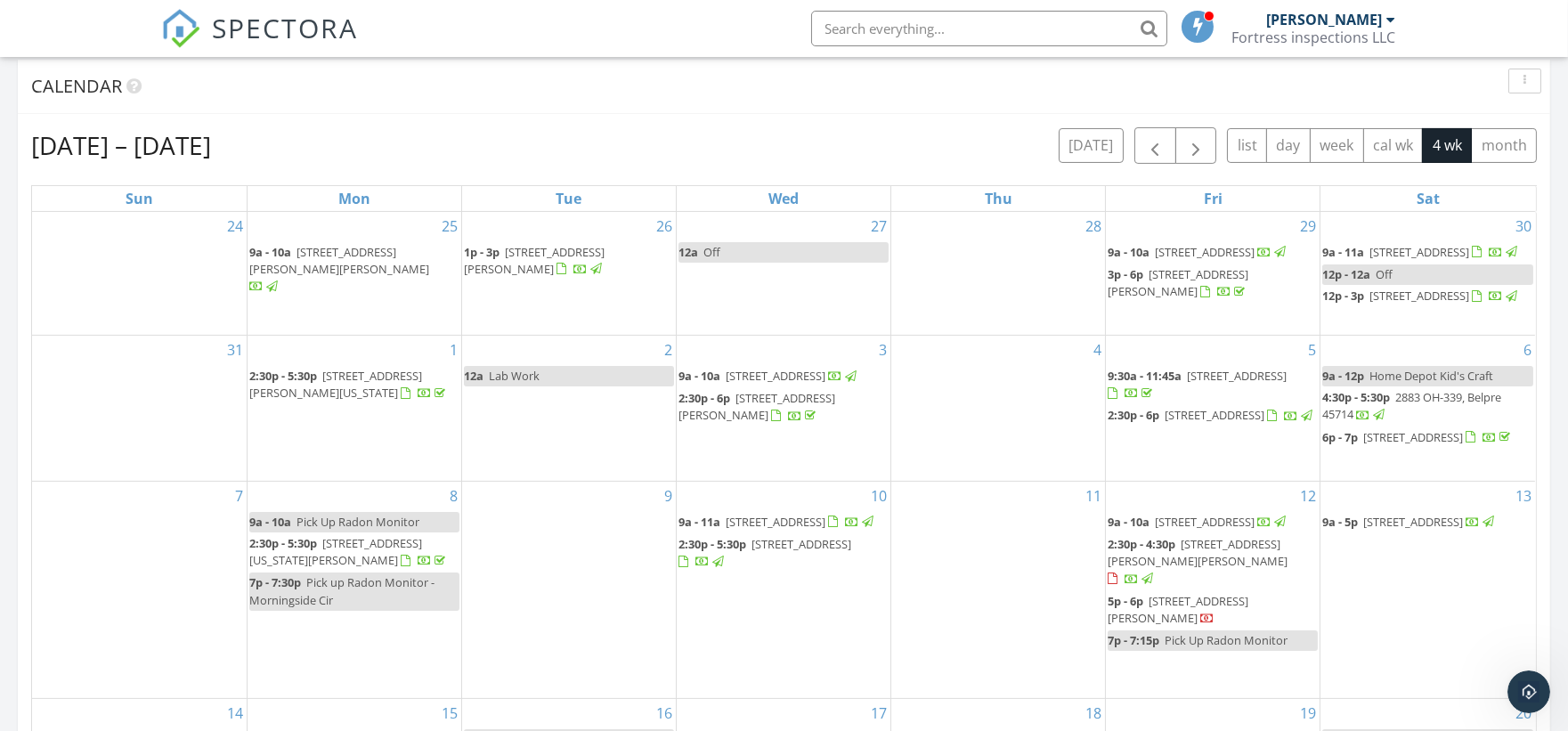
scroll to position [692, 0]
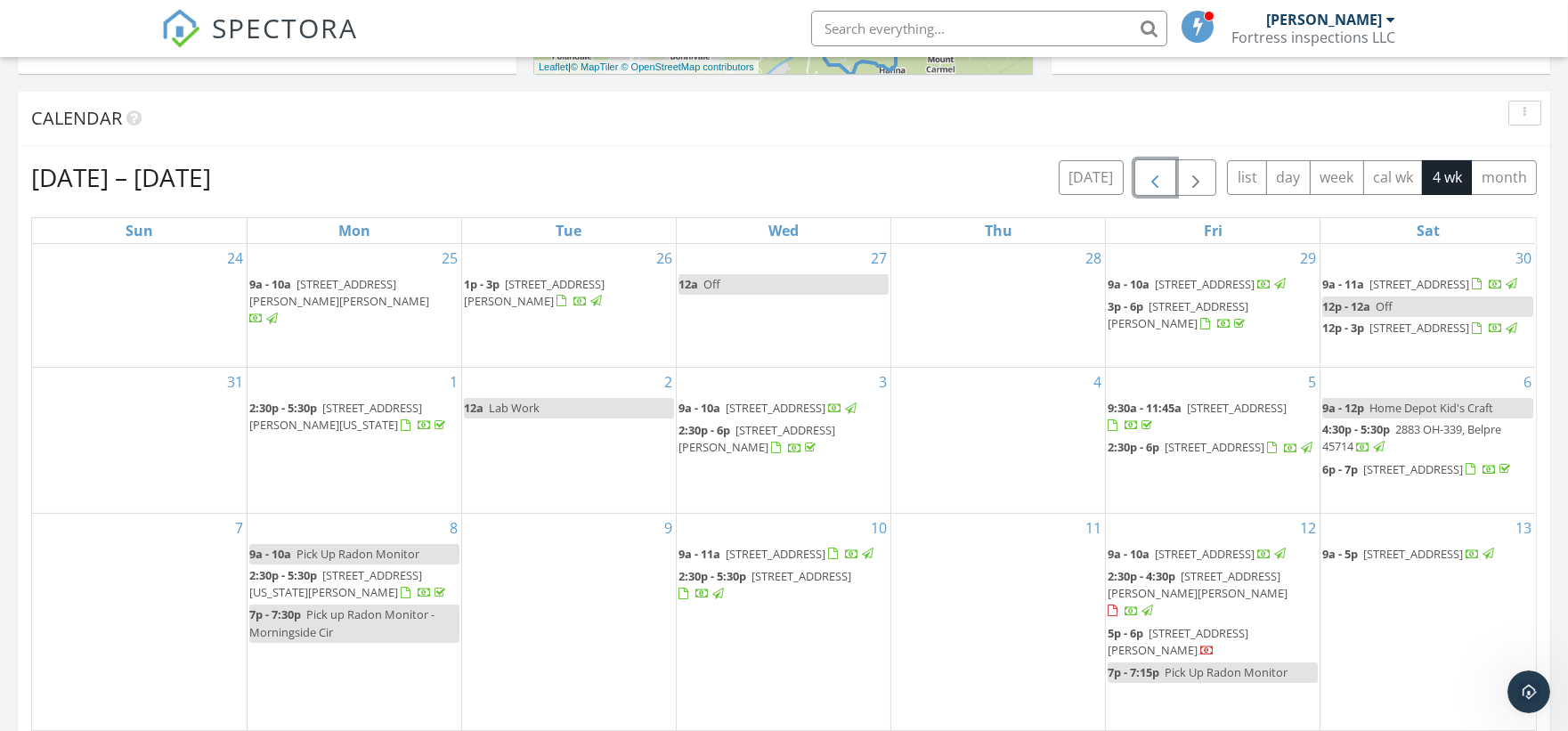
click at [1148, 175] on span "button" at bounding box center [1154, 177] width 21 height 21
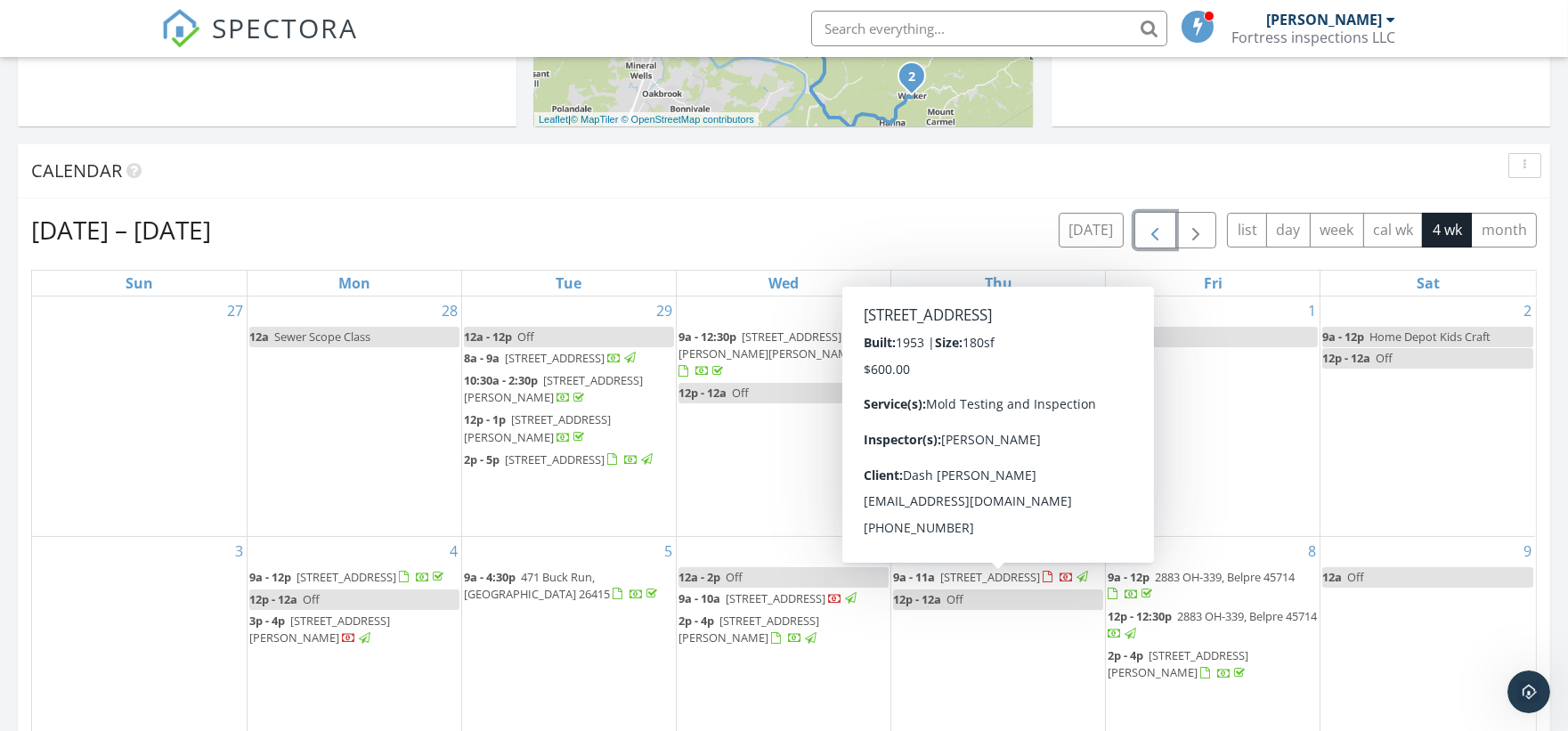
scroll to position [593, 0]
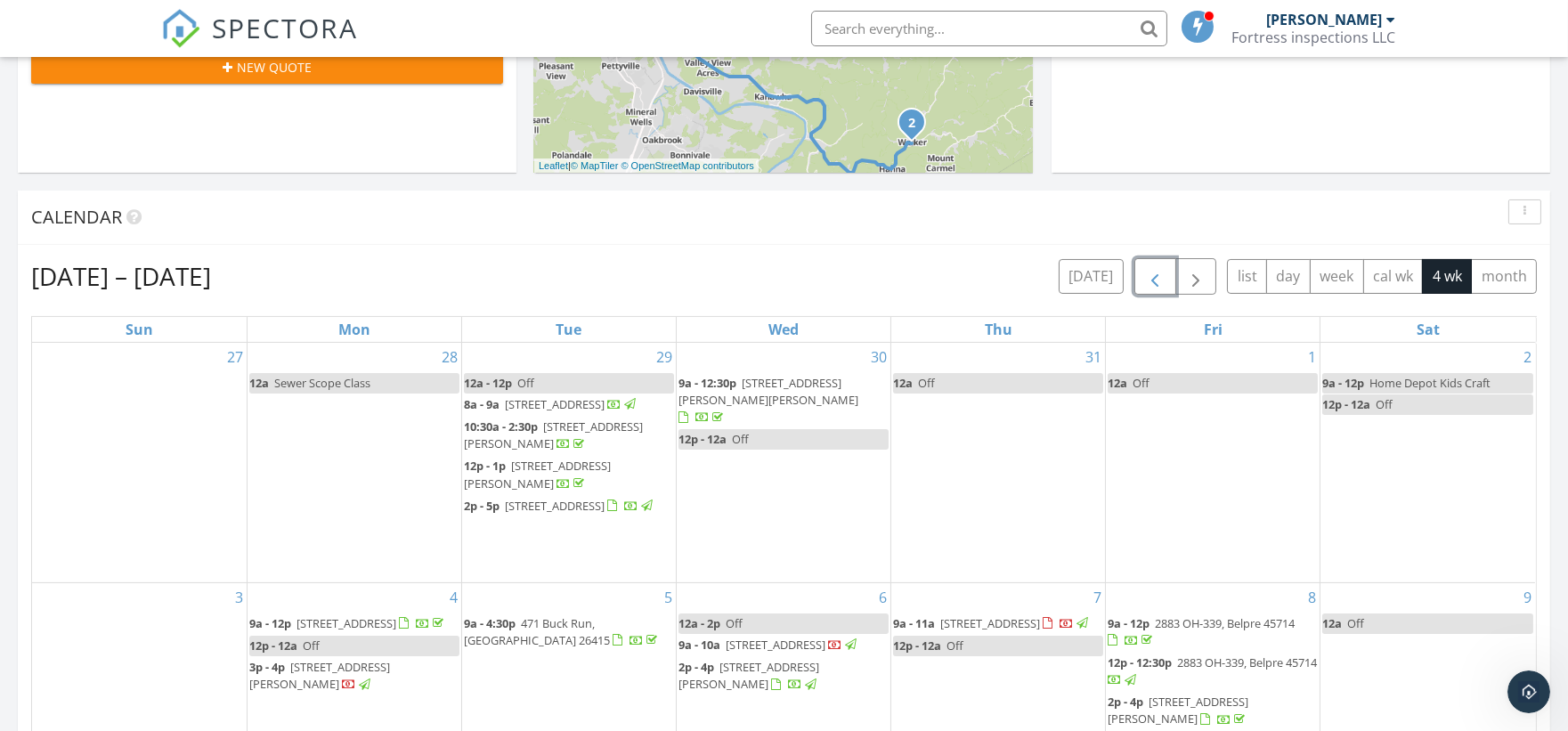
click at [1167, 277] on button "button" at bounding box center [1155, 276] width 42 height 37
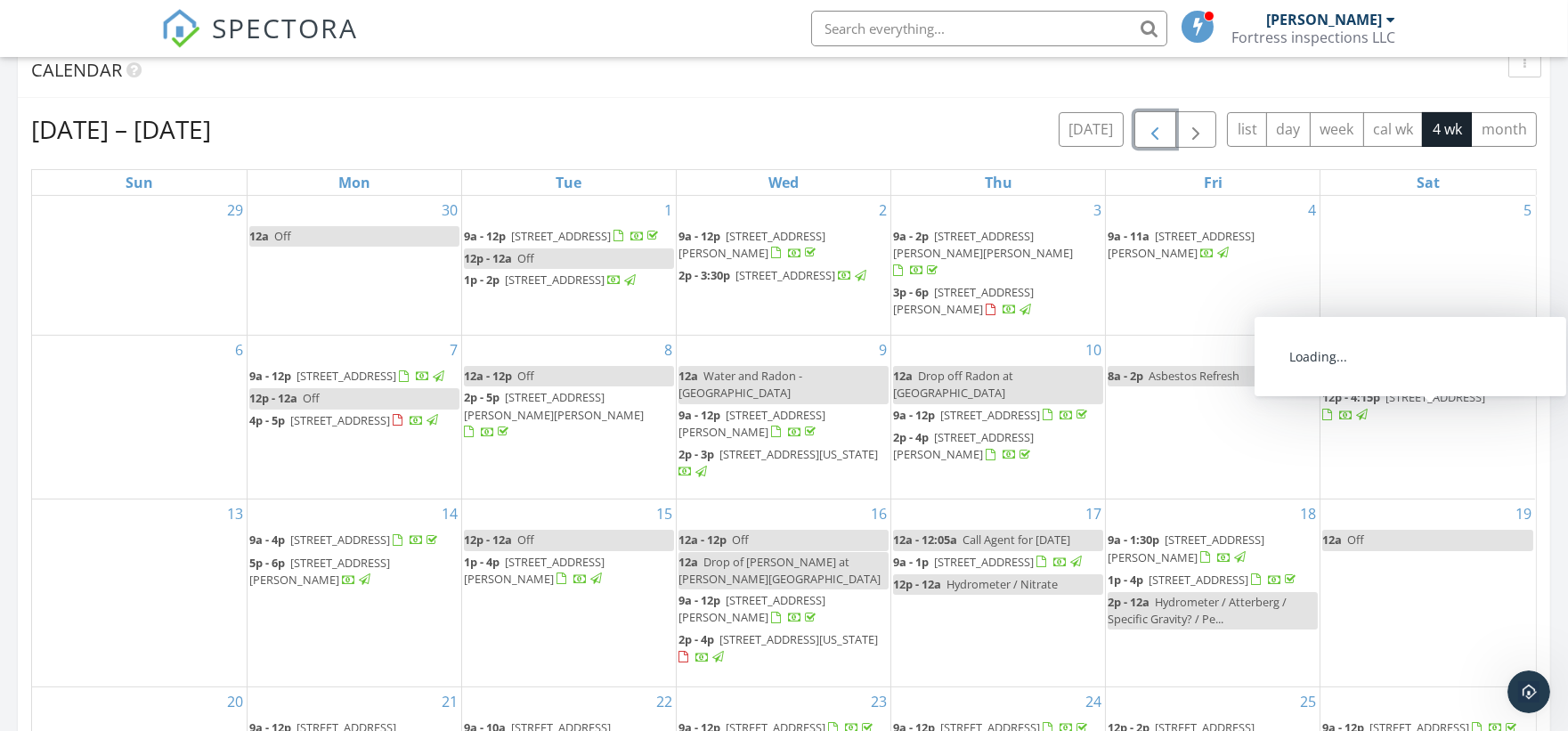
scroll to position [692, 0]
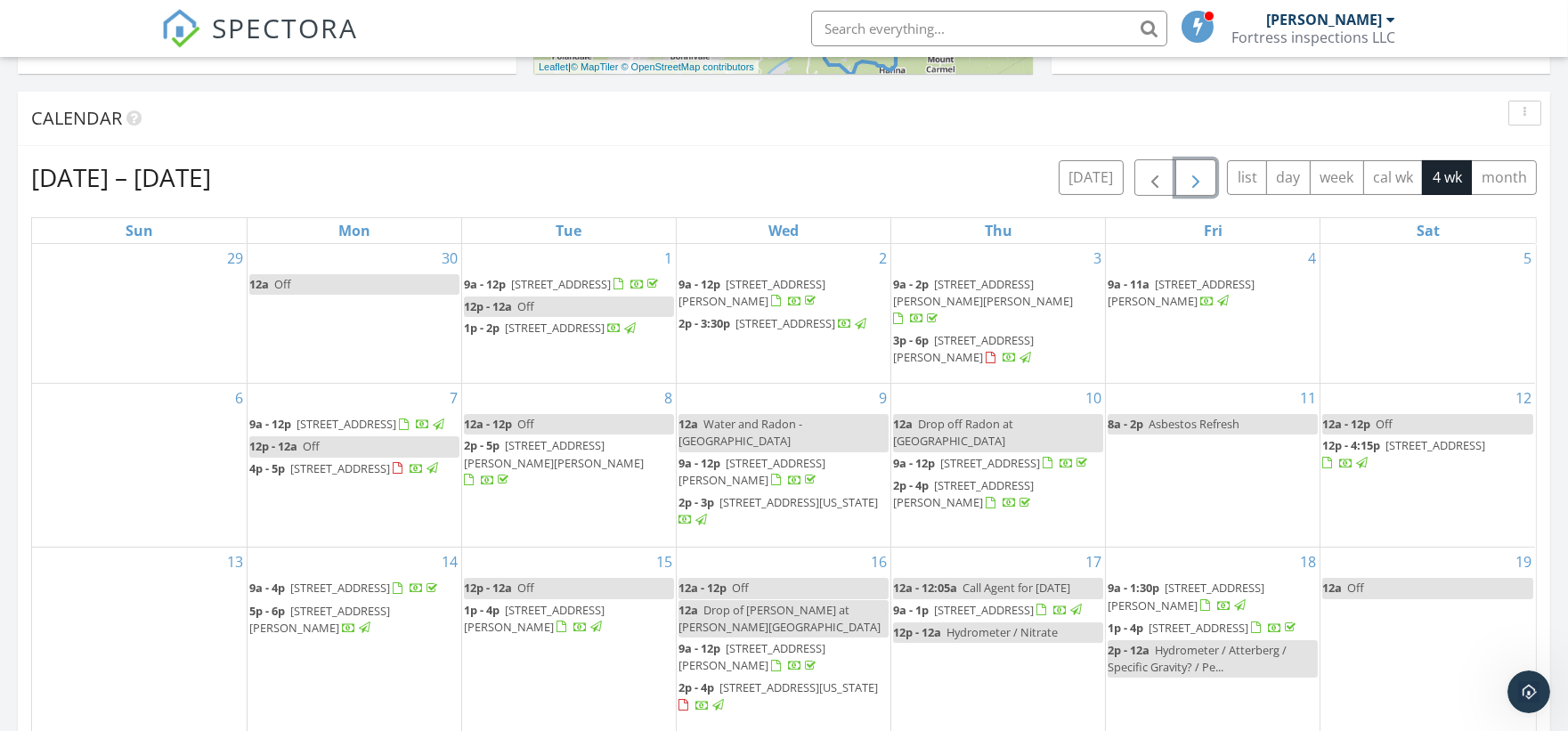
click at [1198, 175] on span "button" at bounding box center [1195, 177] width 21 height 21
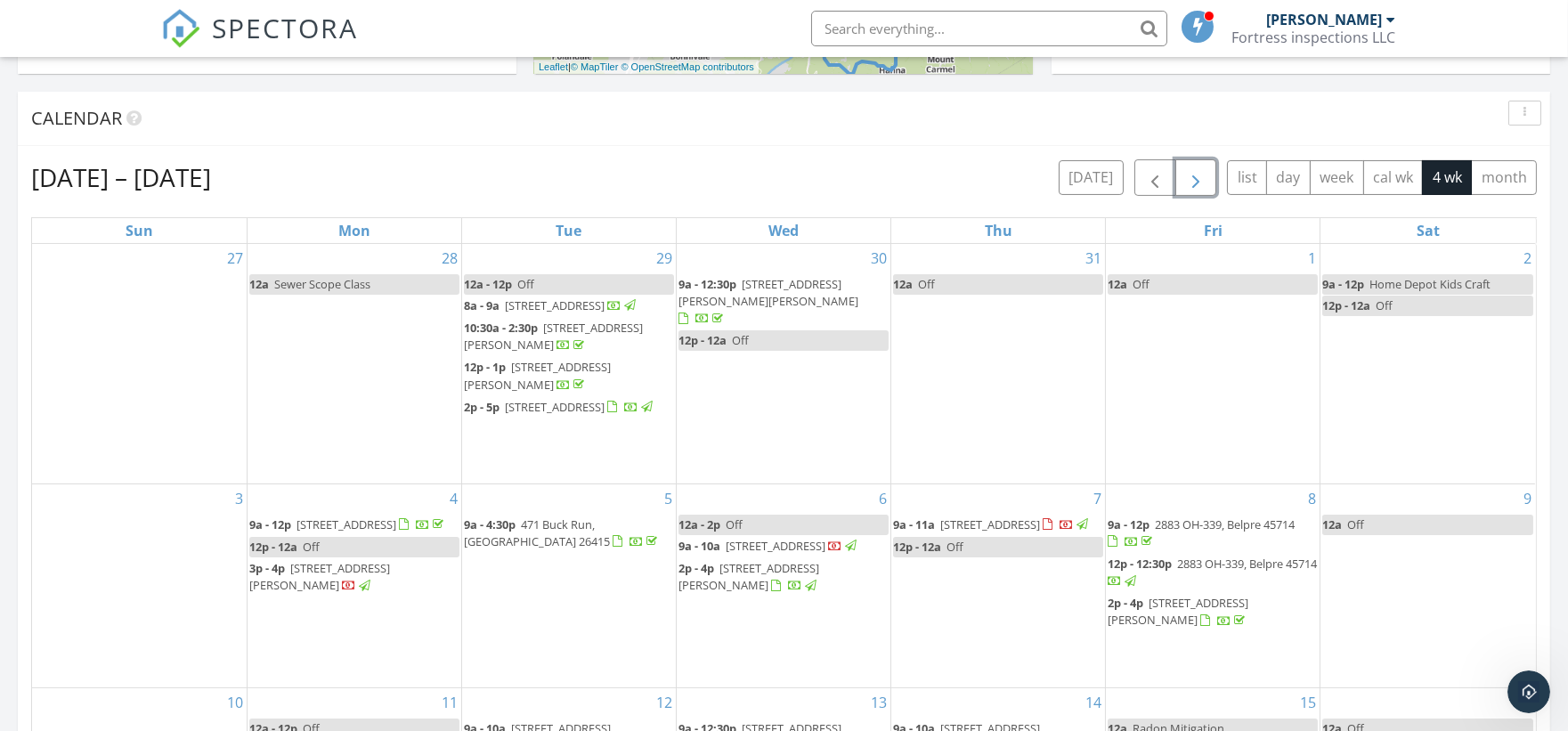
click at [1198, 175] on span "button" at bounding box center [1195, 177] width 21 height 21
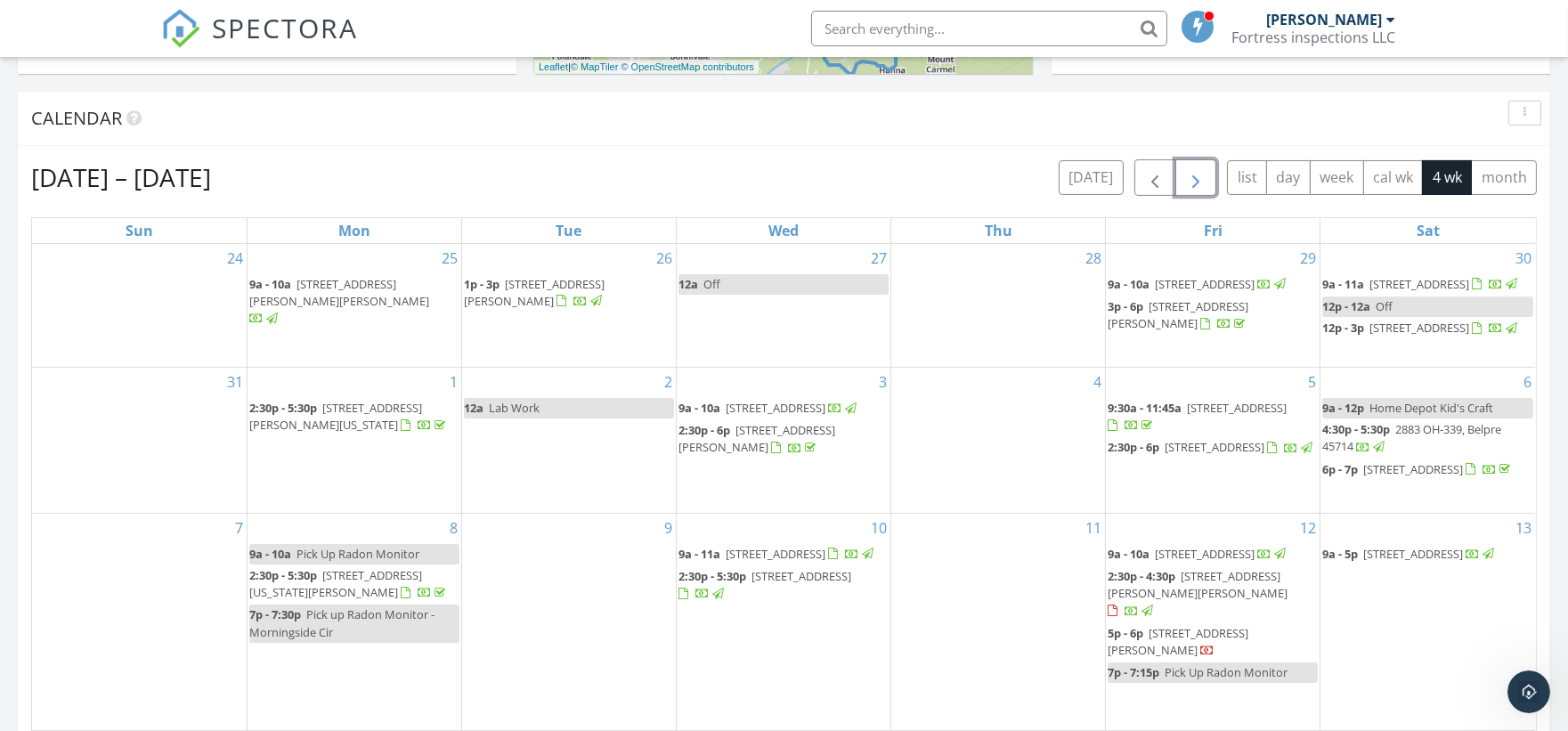
click at [1198, 175] on span "button" at bounding box center [1195, 177] width 21 height 21
